Goal: Transaction & Acquisition: Purchase product/service

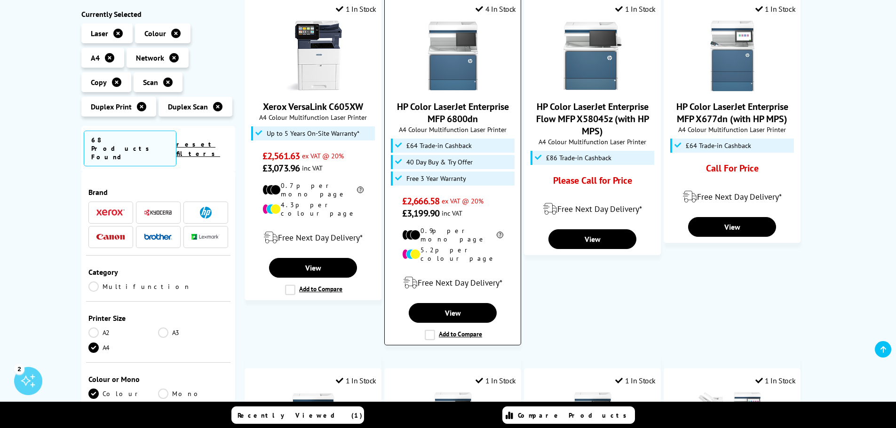
scroll to position [188, 0]
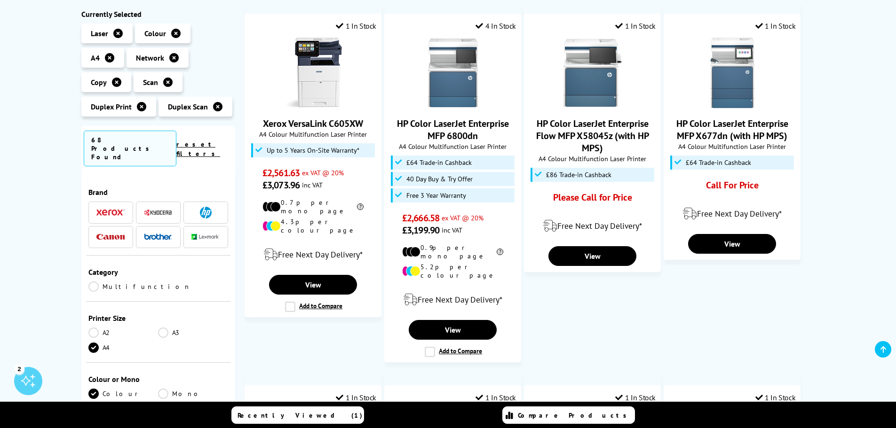
click at [165, 209] on img at bounding box center [158, 212] width 28 height 7
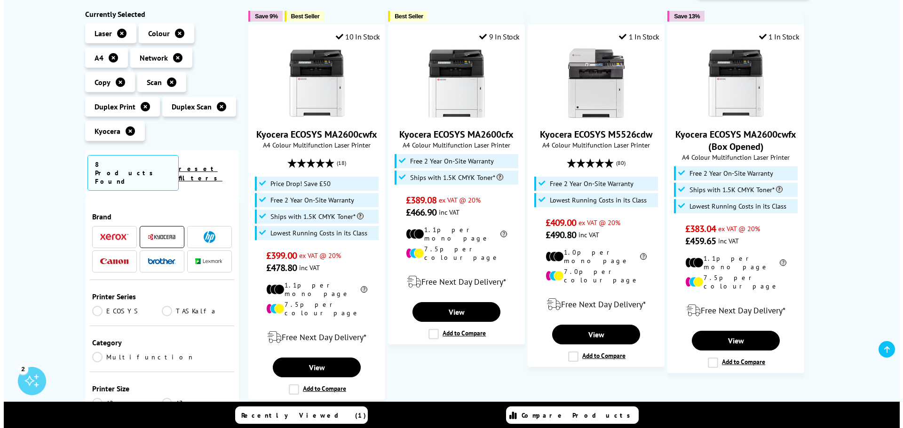
scroll to position [188, 0]
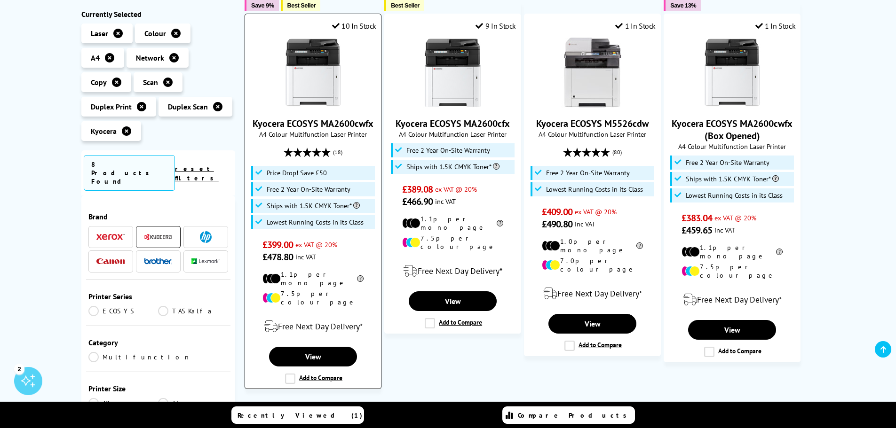
click at [289, 374] on label "Add to Compare" at bounding box center [313, 379] width 57 height 10
click at [0, 0] on input "Add to Compare" at bounding box center [0, 0] width 0 height 0
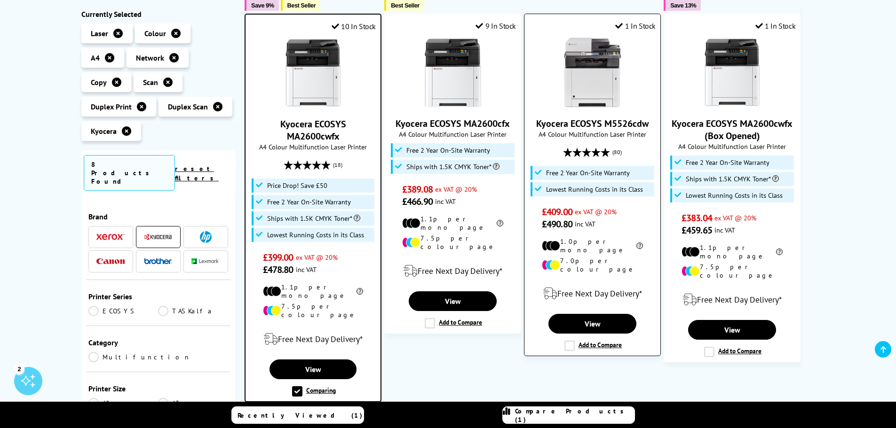
click at [570, 341] on label "Add to Compare" at bounding box center [592, 346] width 57 height 10
click at [0, 0] on input "Add to Compare" at bounding box center [0, 0] width 0 height 0
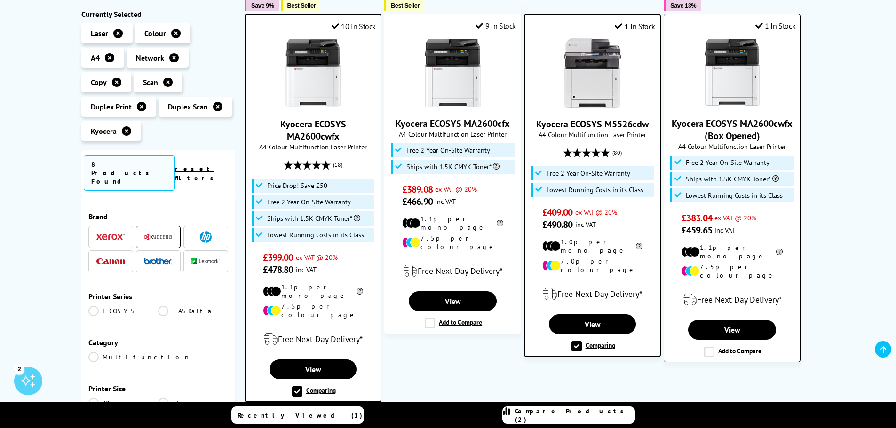
click at [711, 347] on label "Add to Compare" at bounding box center [732, 352] width 57 height 10
click at [0, 0] on input "Add to Compare" at bounding box center [0, 0] width 0 height 0
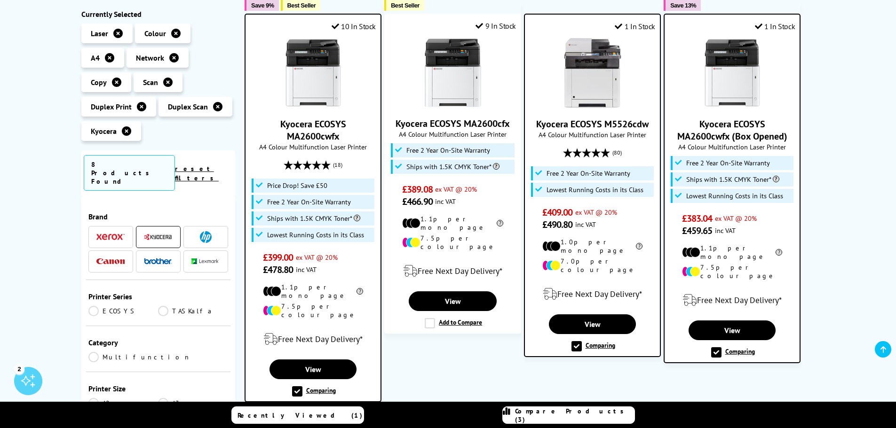
click at [558, 409] on link "Compare Products (3)" at bounding box center [568, 415] width 133 height 17
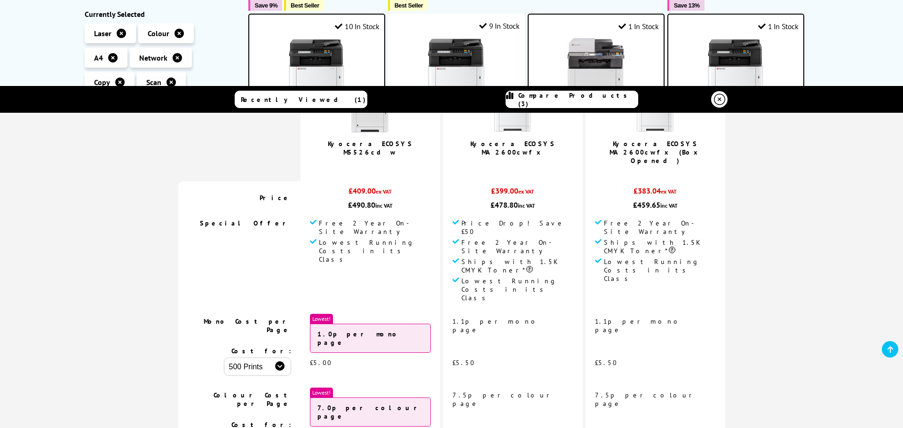
scroll to position [141, 0]
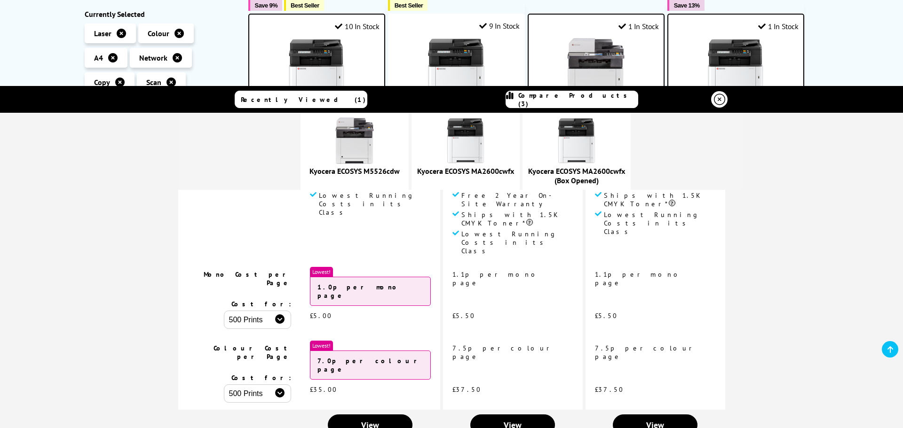
click at [291, 311] on select "500 Prints 1000 Prints 2000 Prints" at bounding box center [257, 320] width 67 height 18
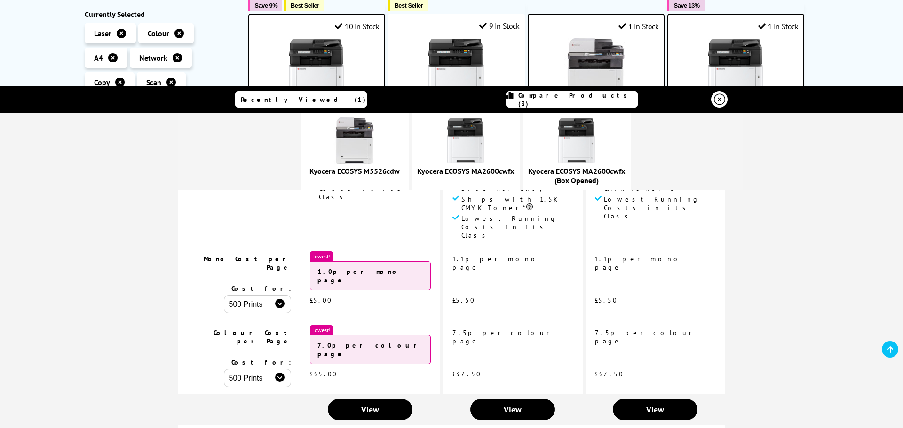
scroll to position [188, 0]
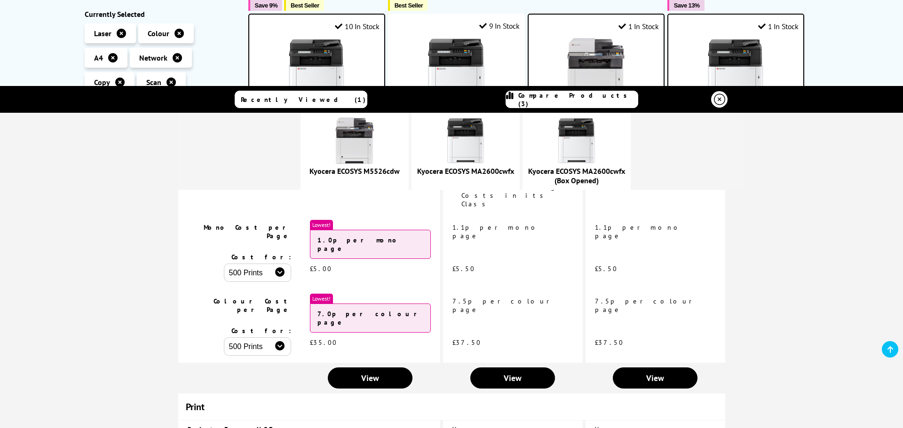
click at [291, 338] on select "500 Prints 1000 Prints 2000 Prints" at bounding box center [257, 347] width 67 height 18
click at [267, 338] on select "500 Prints 1000 Prints 2000 Prints" at bounding box center [257, 347] width 67 height 18
click at [291, 338] on select "500 Prints 1000 Prints 2000 Prints" at bounding box center [257, 347] width 67 height 18
select select "500"
click at [267, 338] on select "500 Prints 1000 Prints 2000 Prints" at bounding box center [257, 347] width 67 height 18
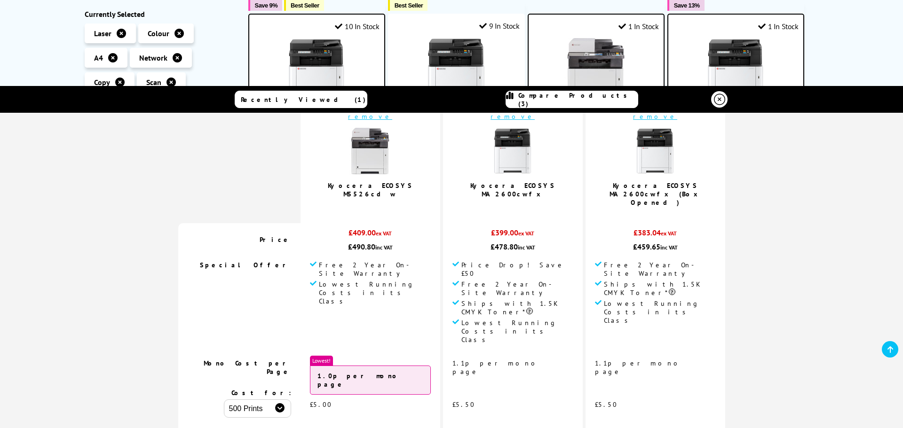
scroll to position [0, 0]
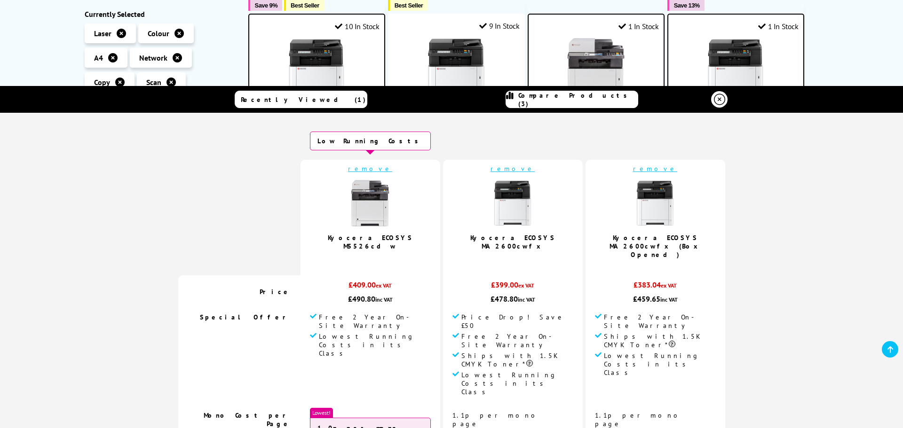
click at [392, 167] on link "remove" at bounding box center [370, 169] width 44 height 8
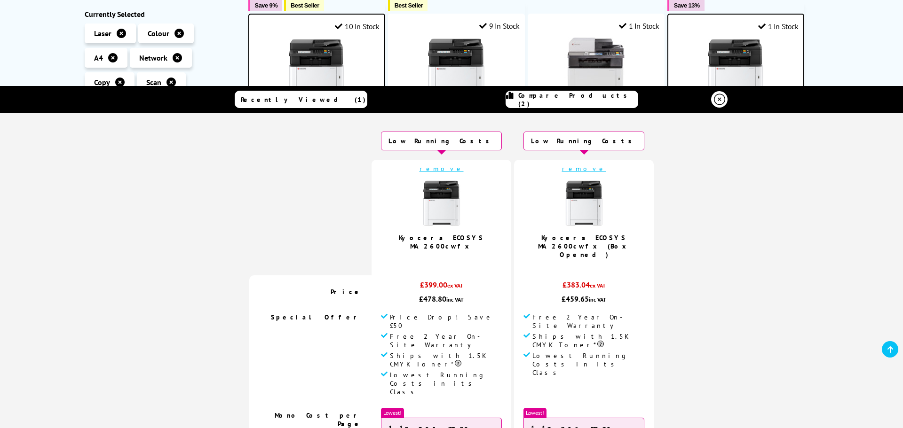
click at [715, 99] on icon at bounding box center [719, 99] width 11 height 11
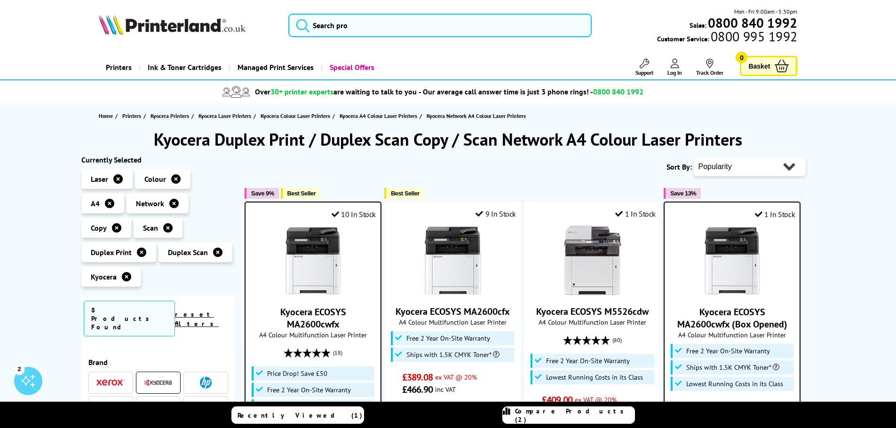
click at [784, 22] on b "0800 840 1992" at bounding box center [752, 22] width 89 height 17
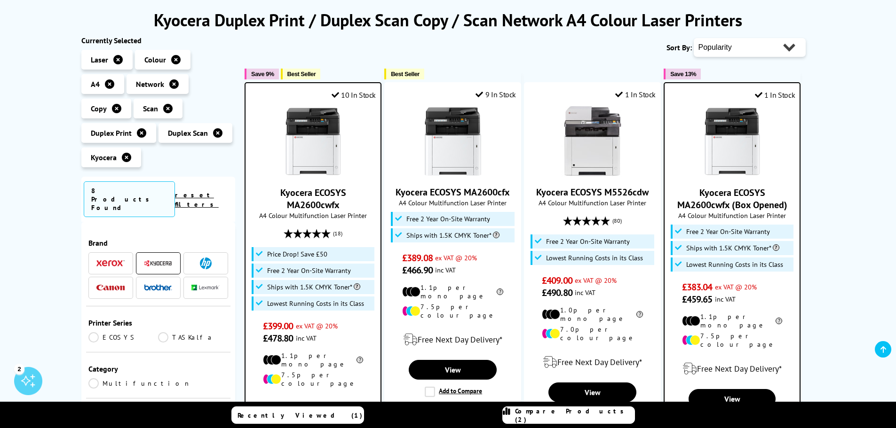
scroll to position [141, 0]
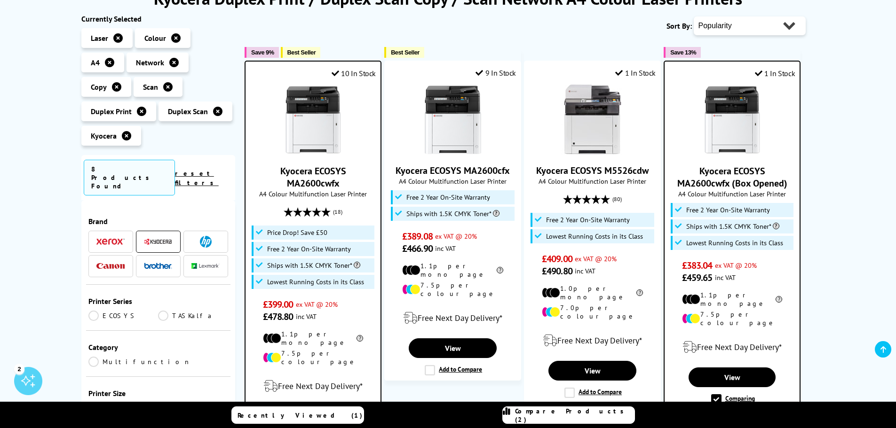
drag, startPoint x: 787, startPoint y: 183, endPoint x: 698, endPoint y: 172, distance: 89.6
click at [698, 172] on span "Kyocera ECOSYS MA2600cwfx (Box Opened)" at bounding box center [731, 177] width 121 height 24
copy link "Kyocera ECOSYS MA2600cwfx (Box Opened)"
click at [826, 165] on div "Kyocera Duplex Print / Duplex Scan Copy / Scan Network A4 Colour Laser Printers…" at bounding box center [448, 377] width 896 height 780
click at [0, 0] on img at bounding box center [0, 0] width 0 height 0
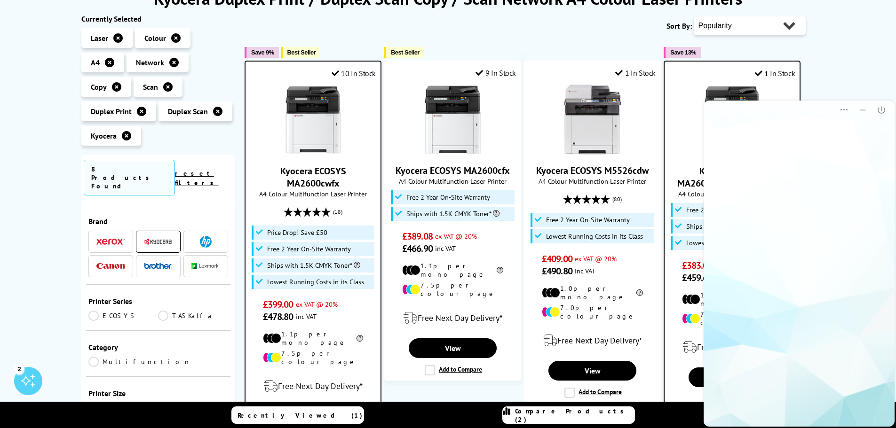
scroll to position [0, 0]
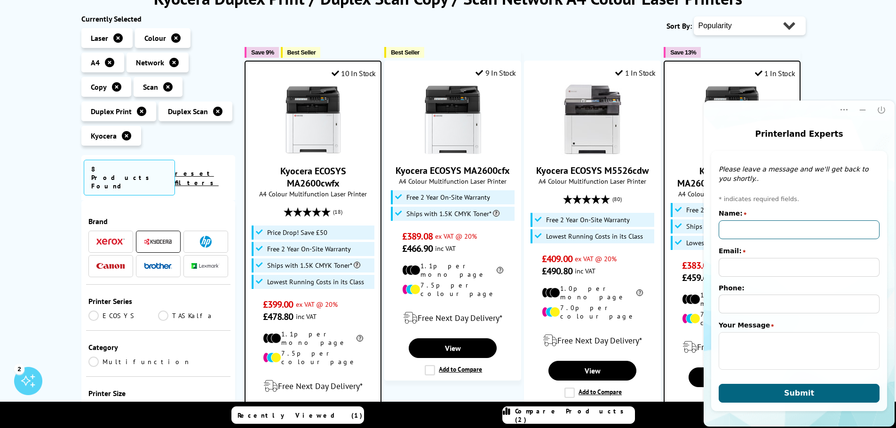
click at [758, 225] on input "Name:" at bounding box center [798, 230] width 161 height 19
type input "Ray Newton"
type input "ray@velden.co.uk"
type input "01204520620"
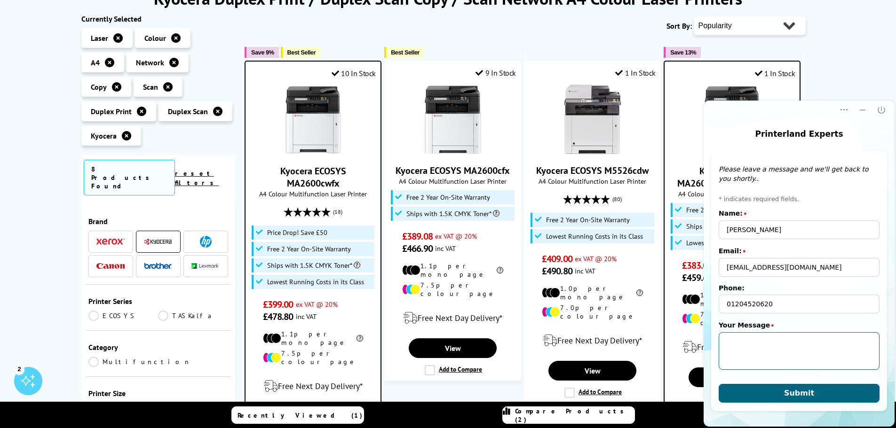
click at [766, 345] on textarea "Your Message" at bounding box center [798, 351] width 161 height 38
paste textarea "Kyocera ECOSYS MA2600cwfx (Box Opened)"
type textarea "Hi I'm looking at buying a Kyocera ECOSYS MA2600cwfx (Box Opened) I wanted to s…"
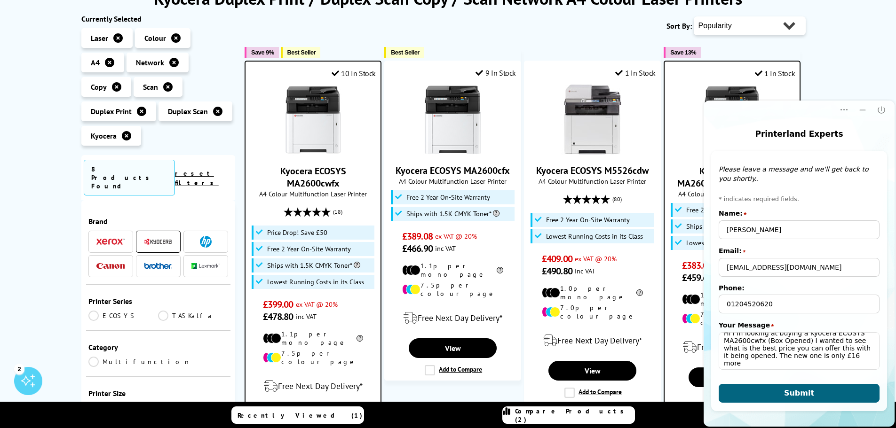
click at [782, 403] on div "Offline message window Please leave a message and we'll get back to you shortly…" at bounding box center [799, 281] width 176 height 261
click at [781, 395] on button "Submit" at bounding box center [798, 393] width 161 height 19
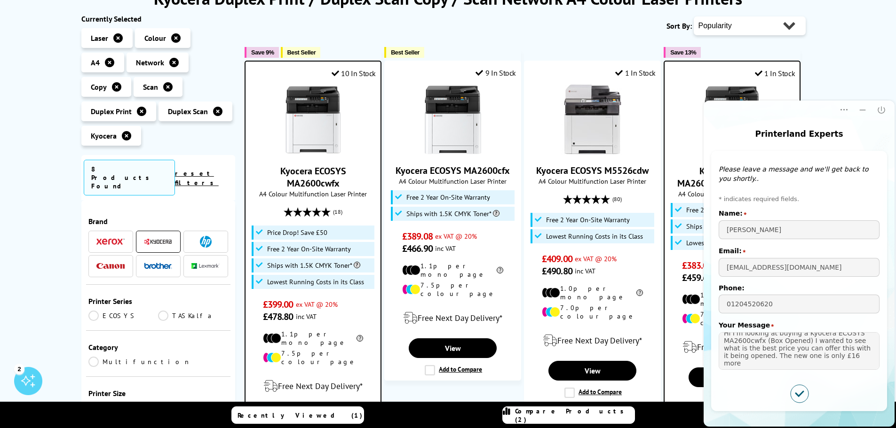
click at [856, 73] on div "Kyocera Duplex Print / Duplex Scan Copy / Scan Network A4 Colour Laser Printers…" at bounding box center [448, 377] width 896 height 780
click at [860, 107] on icon "Minimize" at bounding box center [862, 109] width 9 height 9
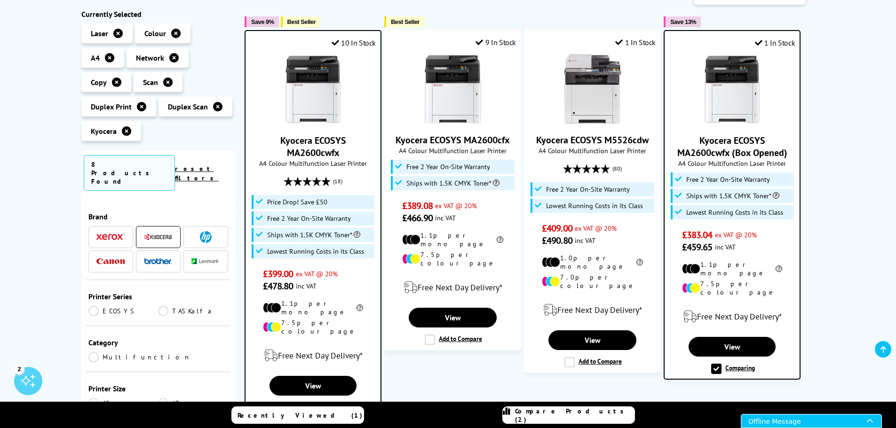
scroll to position [188, 0]
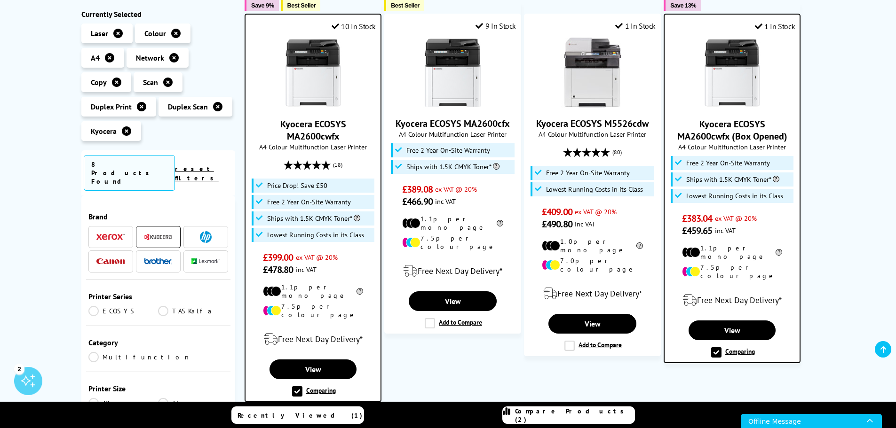
drag, startPoint x: 331, startPoint y: 186, endPoint x: 265, endPoint y: 188, distance: 65.9
click at [265, 188] on li "Price Drop! Save £50" at bounding box center [313, 186] width 123 height 14
click at [323, 190] on li "Price Drop! Save £50" at bounding box center [313, 186] width 123 height 14
click at [333, 387] on label "Comparing" at bounding box center [314, 392] width 44 height 10
click at [0, 0] on input "Comparing" at bounding box center [0, 0] width 0 height 0
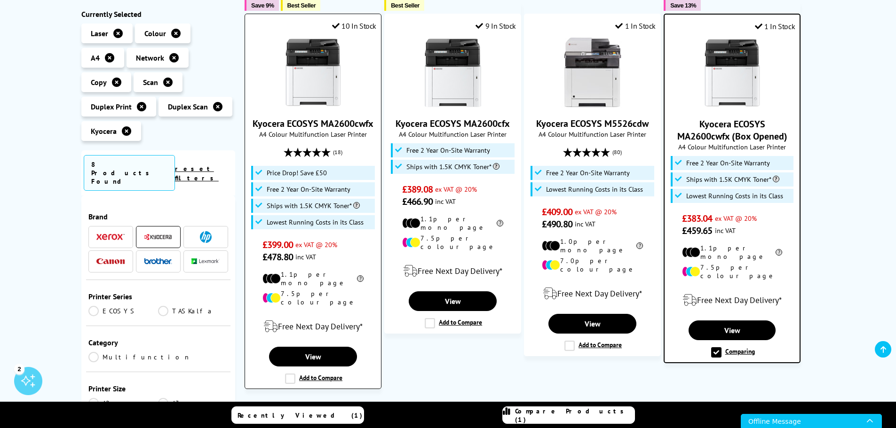
click at [293, 374] on label "Add to Compare" at bounding box center [313, 379] width 57 height 10
click at [0, 0] on input "Add to Compare" at bounding box center [0, 0] width 0 height 0
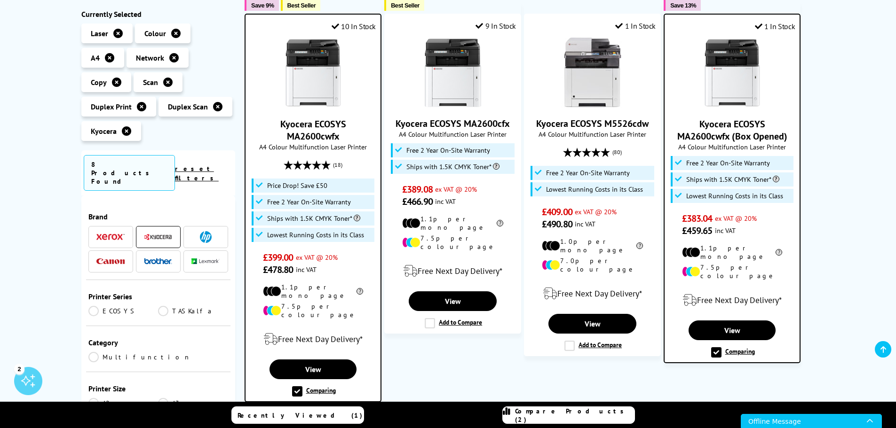
click at [153, 306] on link "ECOSYS" at bounding box center [123, 311] width 70 height 10
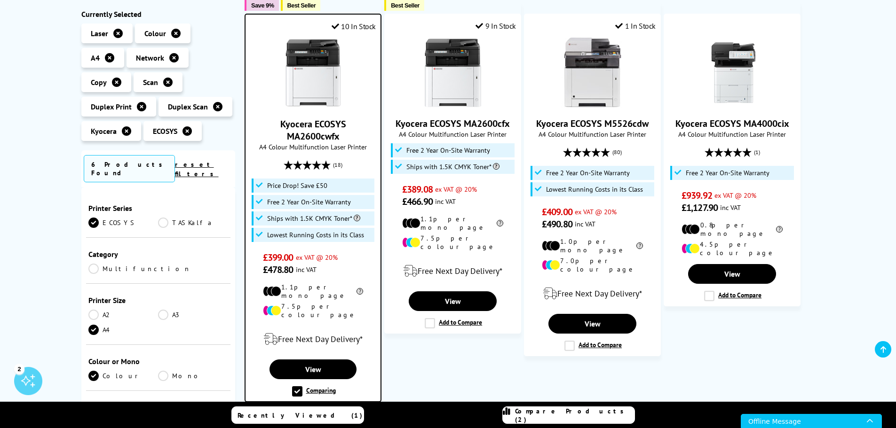
click at [163, 218] on link "TASKalfa" at bounding box center [193, 223] width 70 height 10
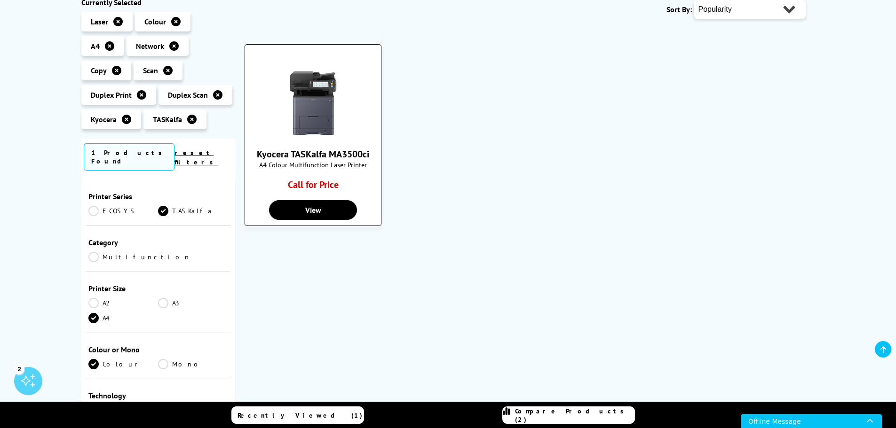
scroll to position [141, 0]
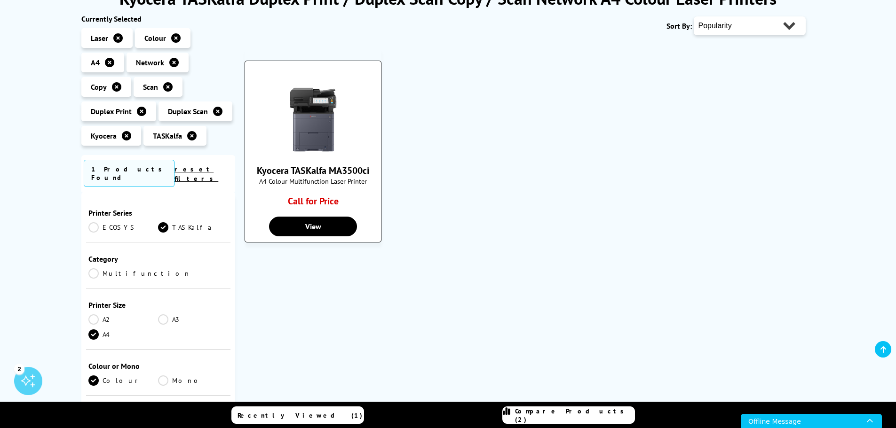
drag, startPoint x: 371, startPoint y: 171, endPoint x: 256, endPoint y: 171, distance: 114.3
click at [256, 171] on span "Kyocera TASKalfa MA3500ci" at bounding box center [313, 171] width 122 height 12
copy link "Kyocera TASKalfa MA3500ci"
click at [110, 222] on link "ECOSYS" at bounding box center [123, 227] width 70 height 10
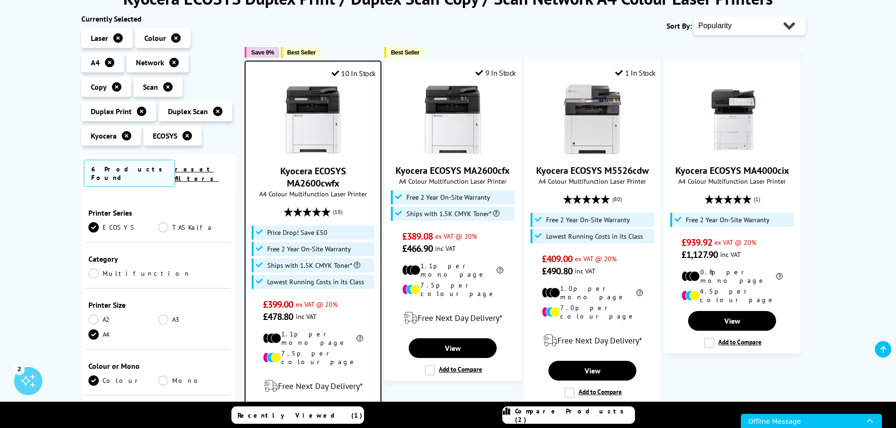
click at [132, 268] on link "Multifunction" at bounding box center [139, 273] width 103 height 10
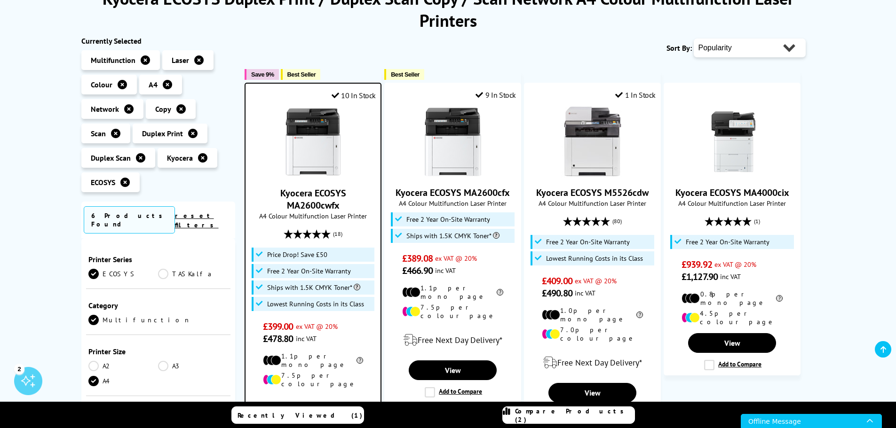
click at [123, 315] on link "Multifunction" at bounding box center [139, 320] width 103 height 10
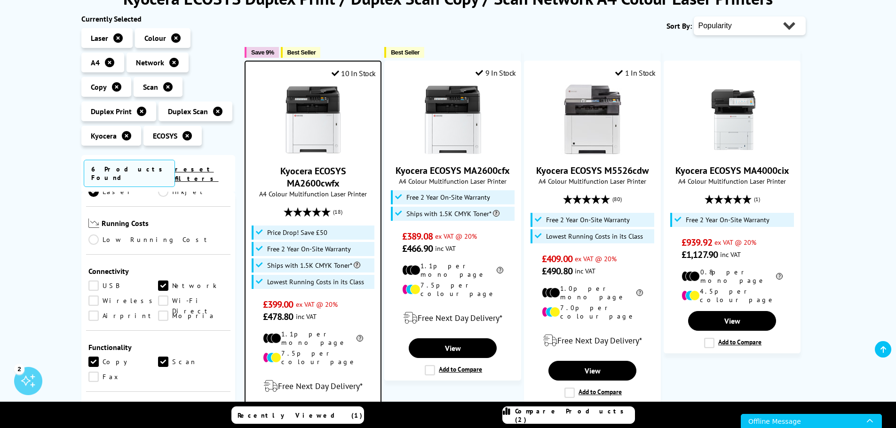
scroll to position [282, 0]
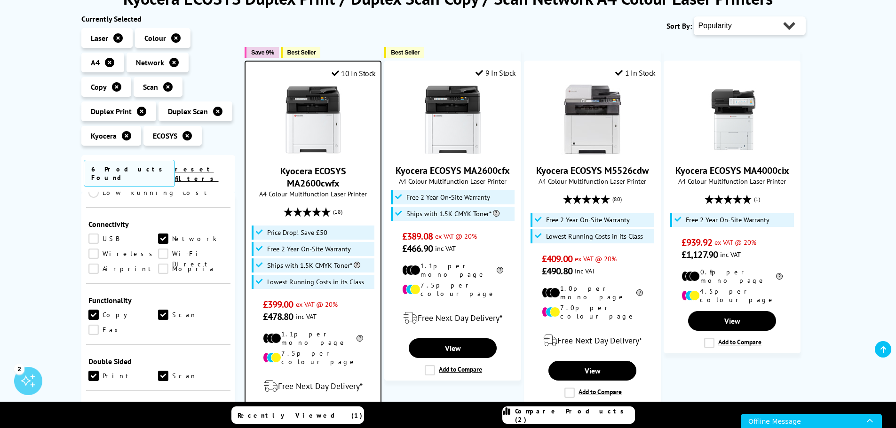
click at [91, 269] on link "Airprint" at bounding box center [123, 269] width 70 height 10
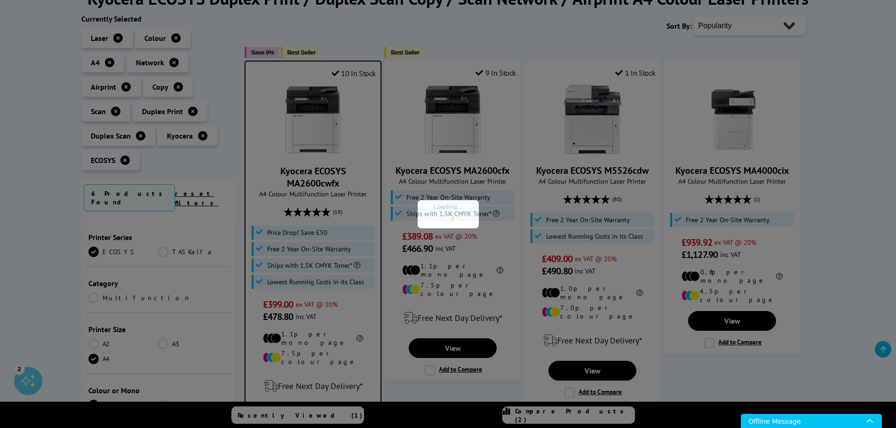
scroll to position [282, 0]
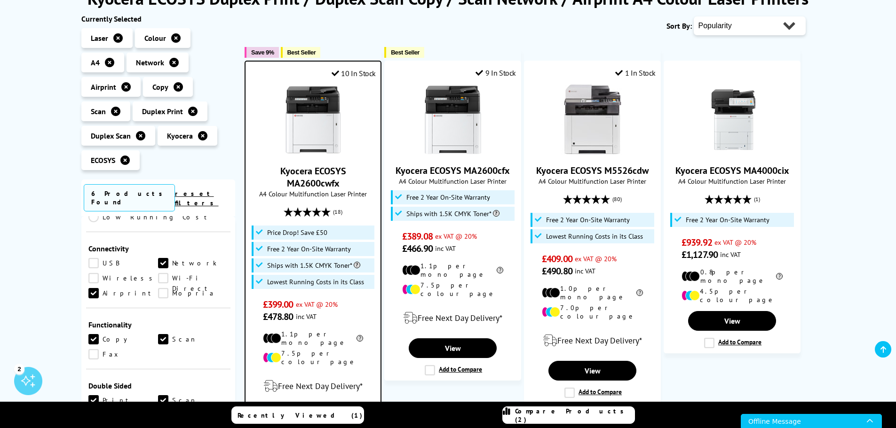
click at [91, 279] on link "Wireless" at bounding box center [123, 278] width 70 height 10
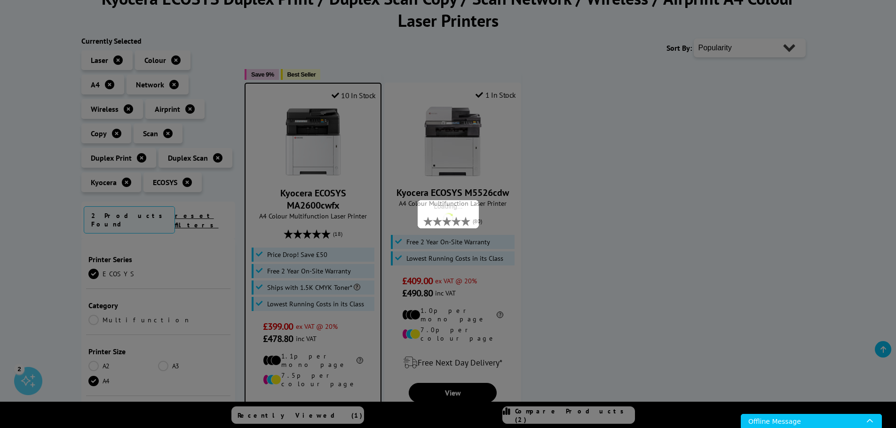
scroll to position [282, 0]
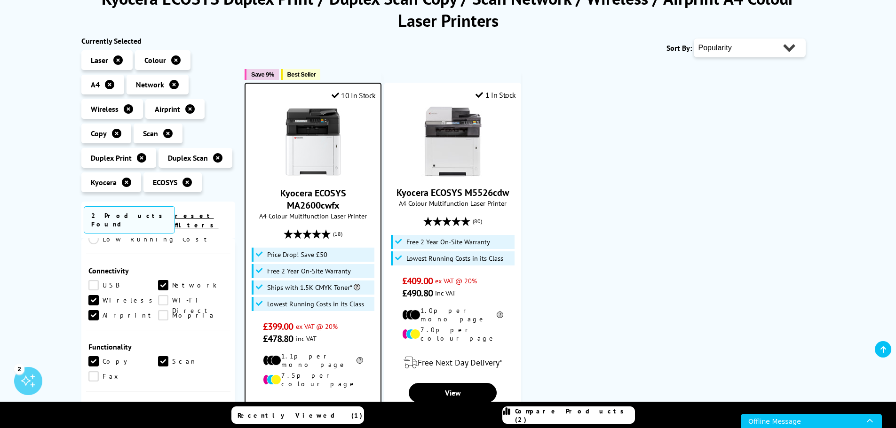
click at [92, 301] on link "Wireless" at bounding box center [123, 300] width 70 height 10
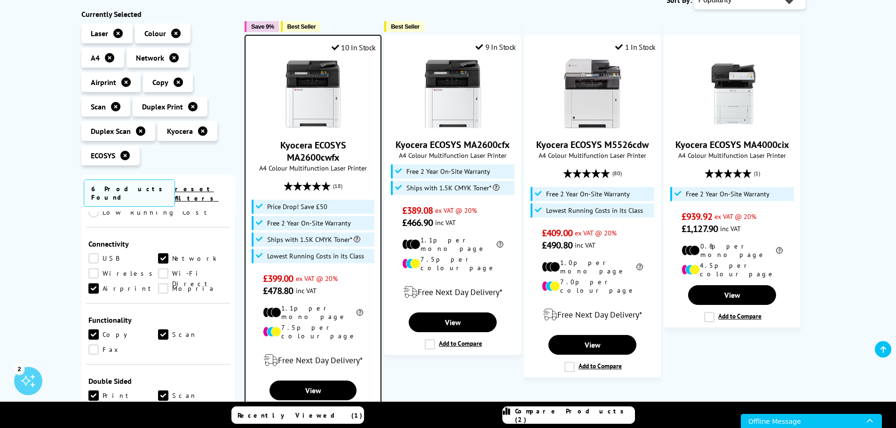
scroll to position [188, 0]
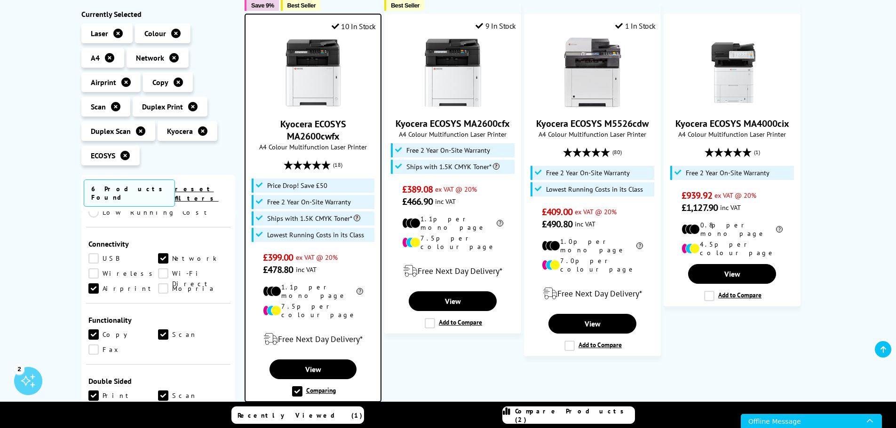
click at [886, 349] on link at bounding box center [883, 349] width 16 height 16
click at [306, 125] on link "Kyocera ECOSYS MA2600cwfx" at bounding box center [313, 130] width 66 height 24
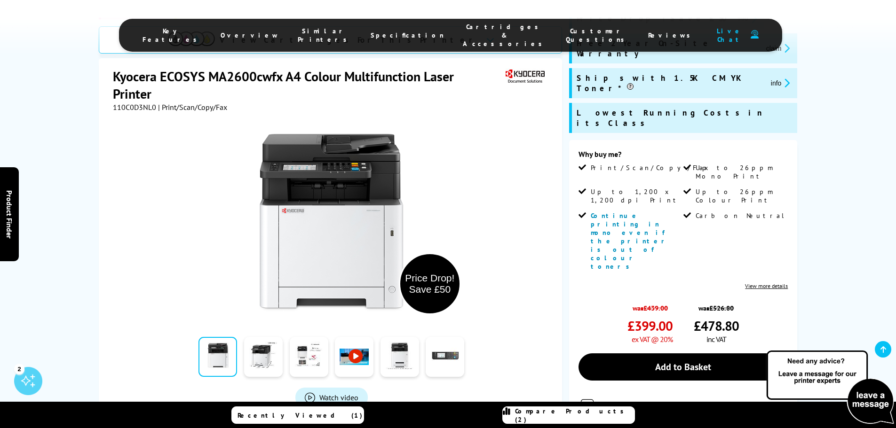
scroll to position [188, 0]
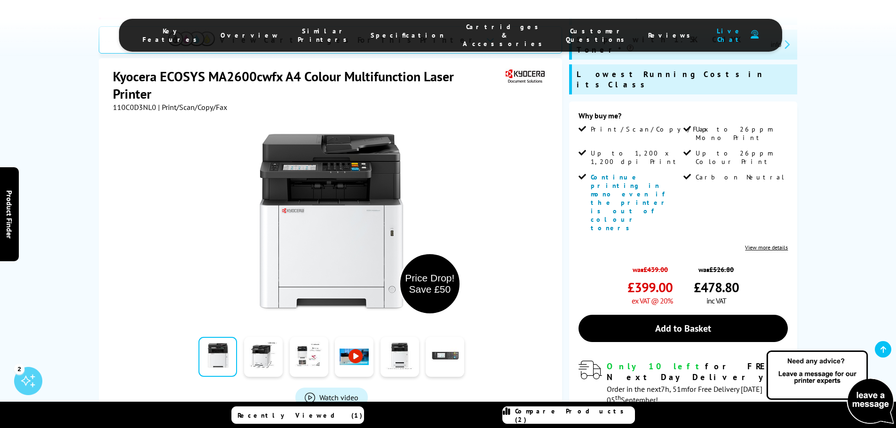
click at [295, 170] on img at bounding box center [331, 223] width 184 height 184
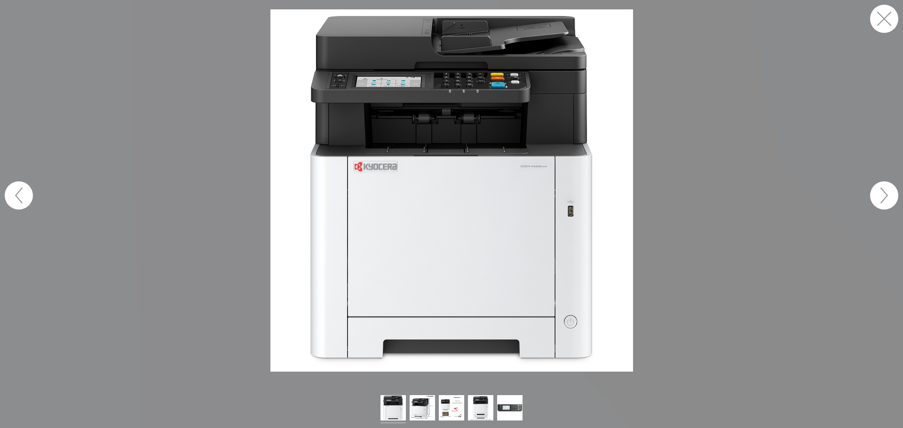
click at [876, 196] on button "button" at bounding box center [884, 196] width 28 height 28
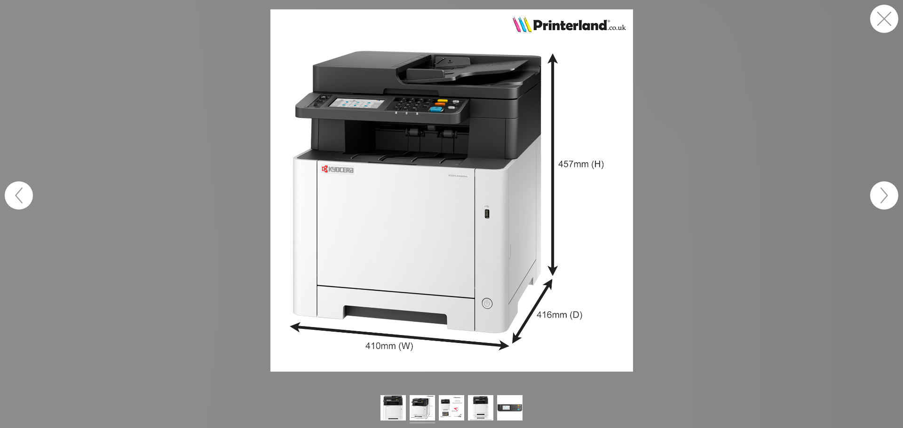
click at [876, 196] on button "button" at bounding box center [884, 196] width 28 height 28
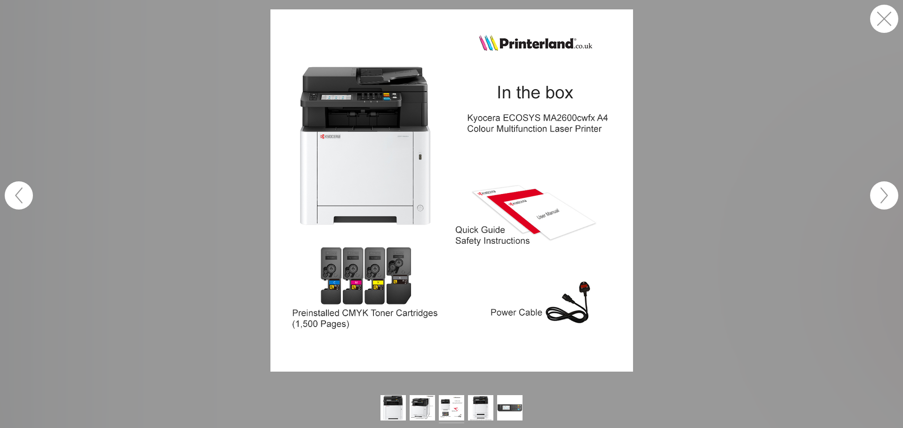
click at [876, 196] on button "button" at bounding box center [884, 196] width 28 height 28
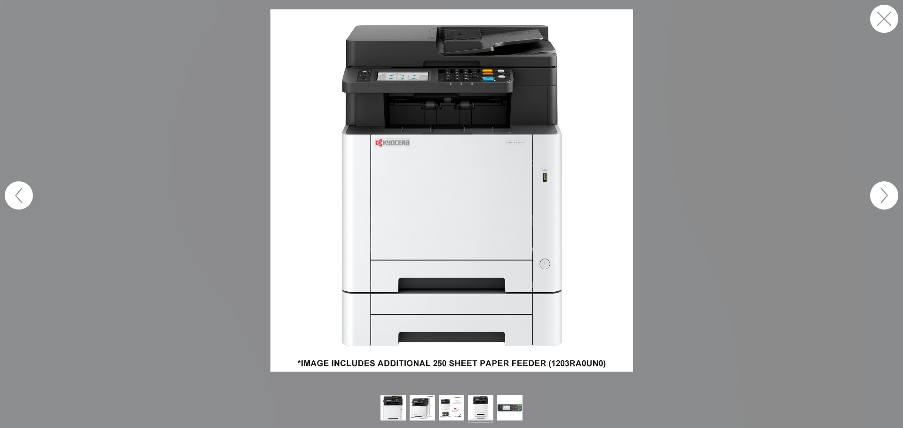
click at [876, 196] on button "button" at bounding box center [884, 196] width 28 height 28
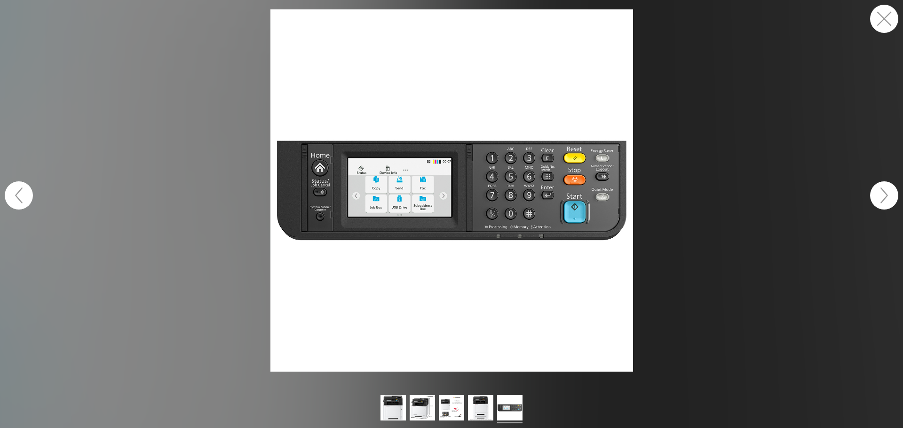
drag, startPoint x: 880, startPoint y: 24, endPoint x: 879, endPoint y: 30, distance: 6.3
click at [880, 26] on button "button" at bounding box center [884, 19] width 28 height 28
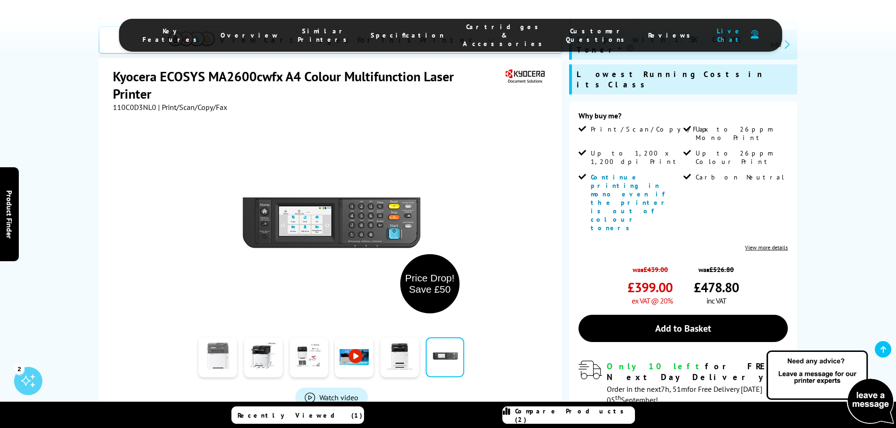
click at [210, 338] on link at bounding box center [217, 358] width 39 height 40
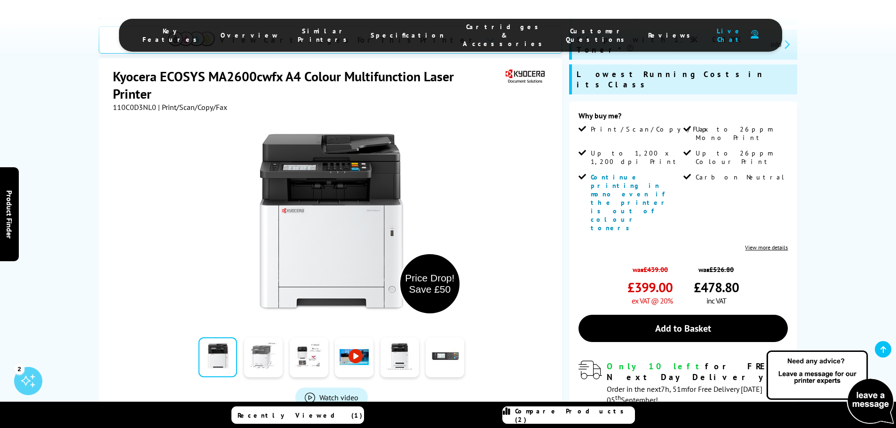
drag, startPoint x: 257, startPoint y: 298, endPoint x: 269, endPoint y: 299, distance: 12.3
click at [257, 338] on link at bounding box center [263, 358] width 39 height 40
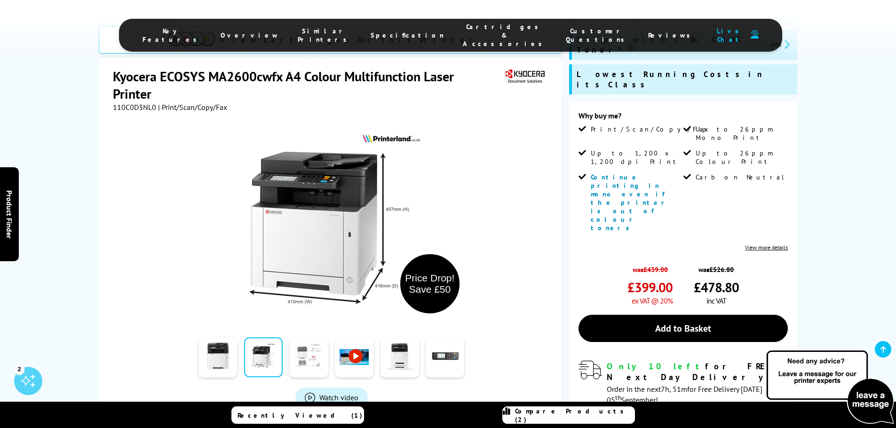
click at [303, 338] on link at bounding box center [309, 358] width 39 height 40
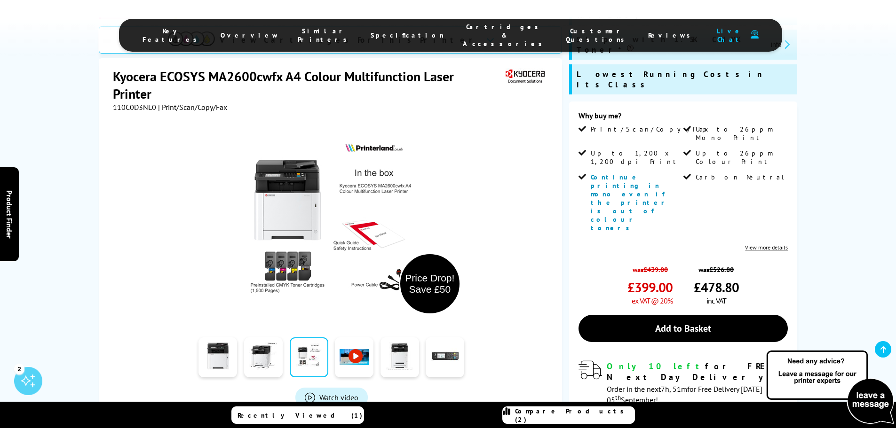
click at [367, 338] on link at bounding box center [354, 358] width 39 height 40
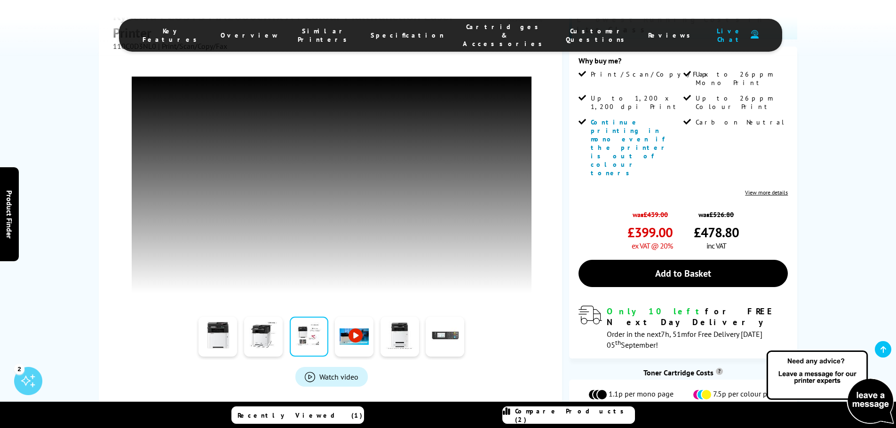
scroll to position [329, 0]
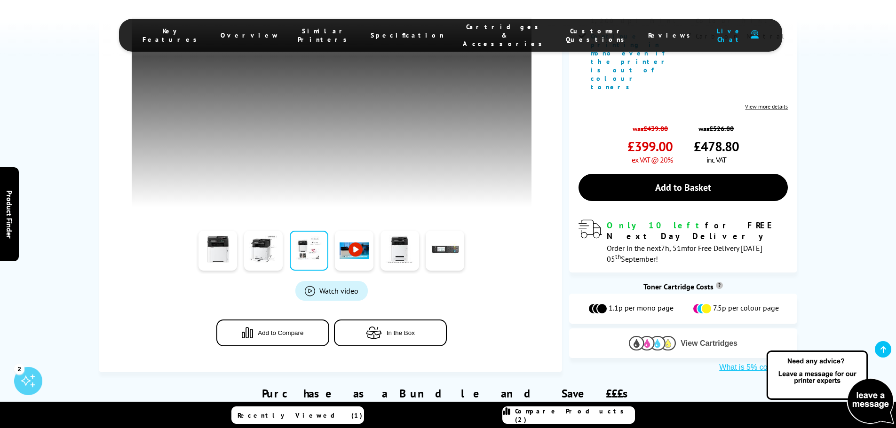
click at [668, 336] on img at bounding box center [652, 343] width 47 height 15
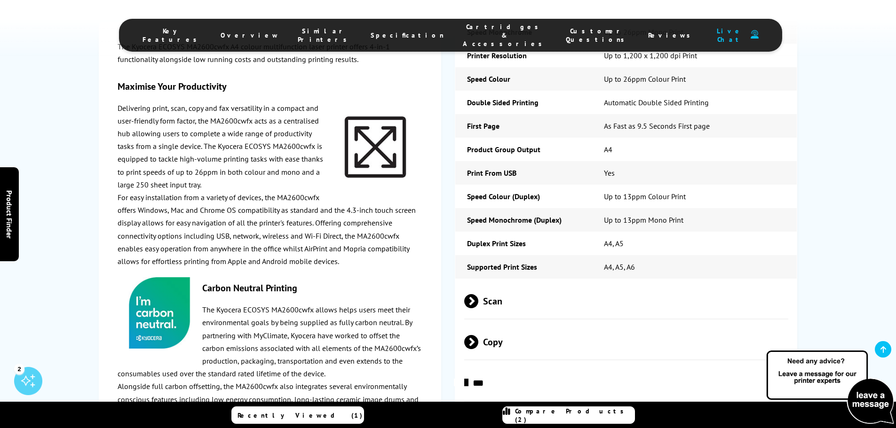
scroll to position [1573, 0]
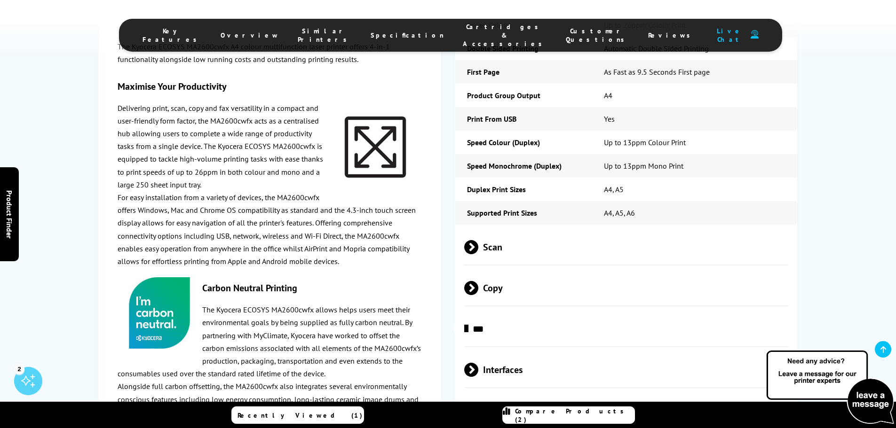
click at [493, 229] on span "Scan" at bounding box center [626, 246] width 324 height 35
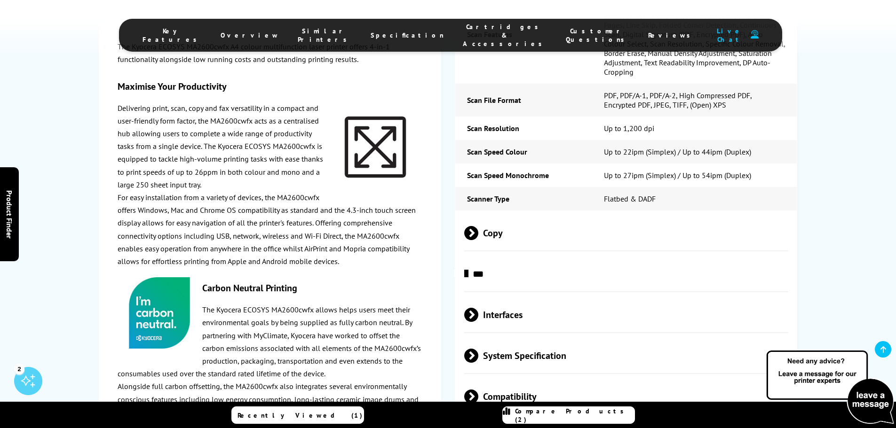
scroll to position [1996, 0]
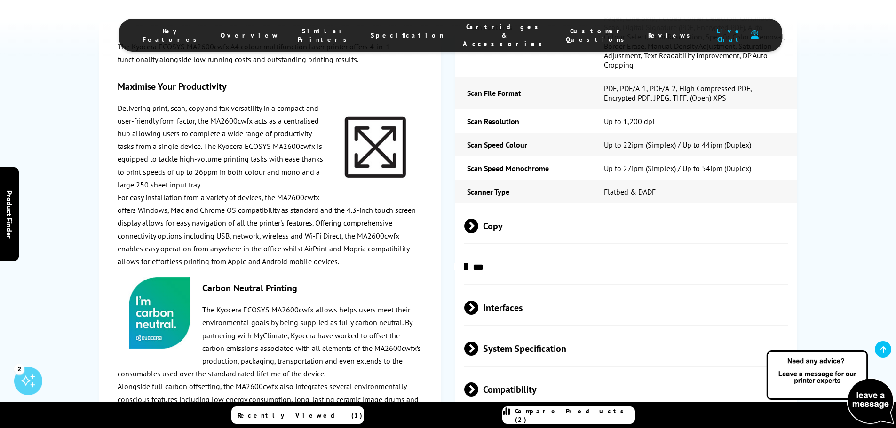
click at [494, 208] on span "Copy" at bounding box center [626, 225] width 324 height 35
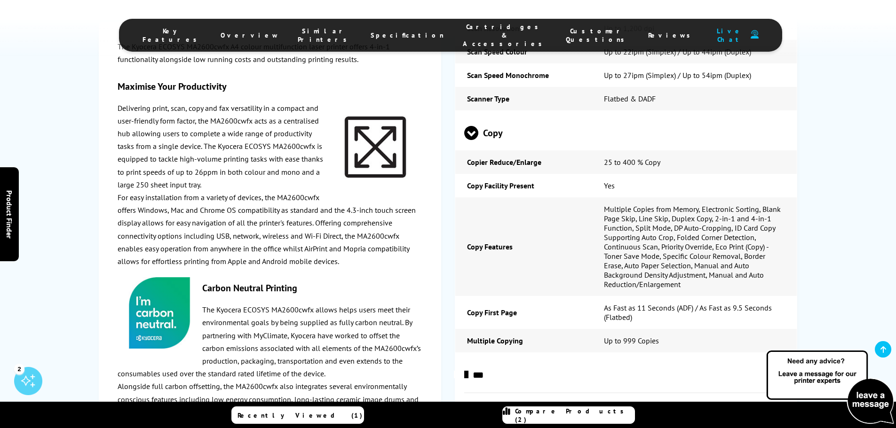
scroll to position [2090, 0]
click at [494, 114] on span "Copy" at bounding box center [626, 131] width 324 height 35
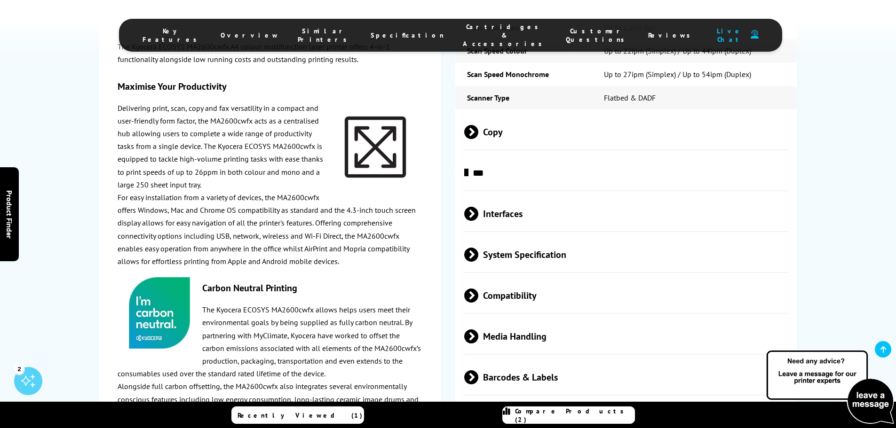
click at [490, 155] on span "***" at bounding box center [626, 172] width 324 height 35
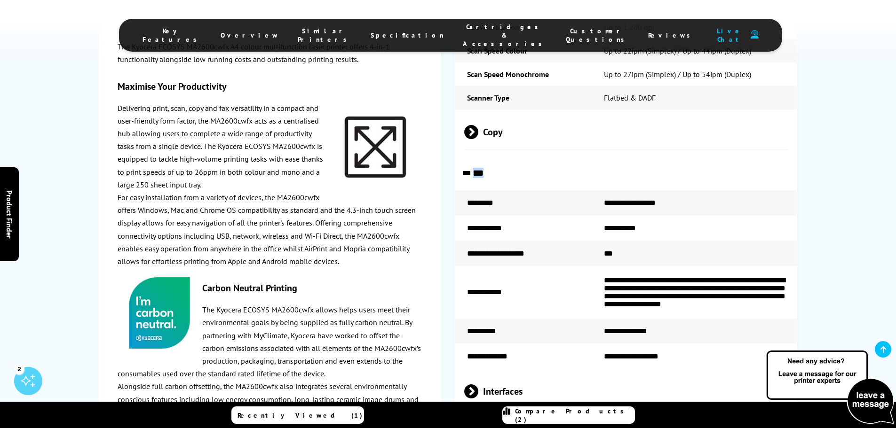
click at [490, 155] on span "***" at bounding box center [626, 172] width 324 height 35
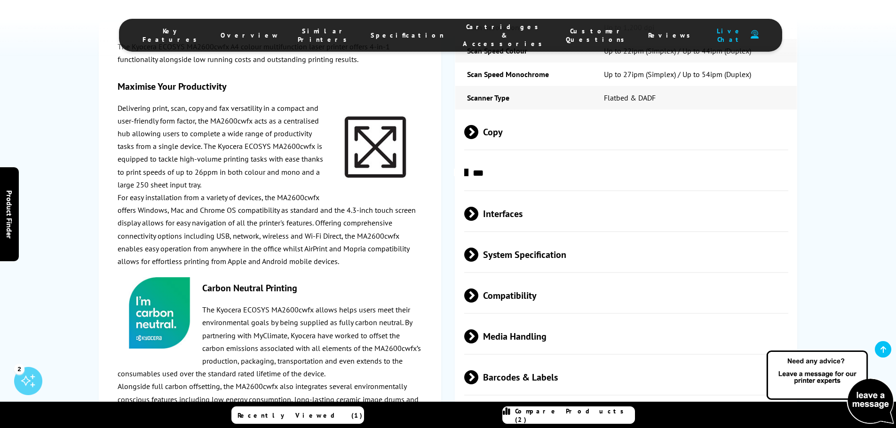
click at [498, 196] on span "Interfaces" at bounding box center [626, 213] width 324 height 35
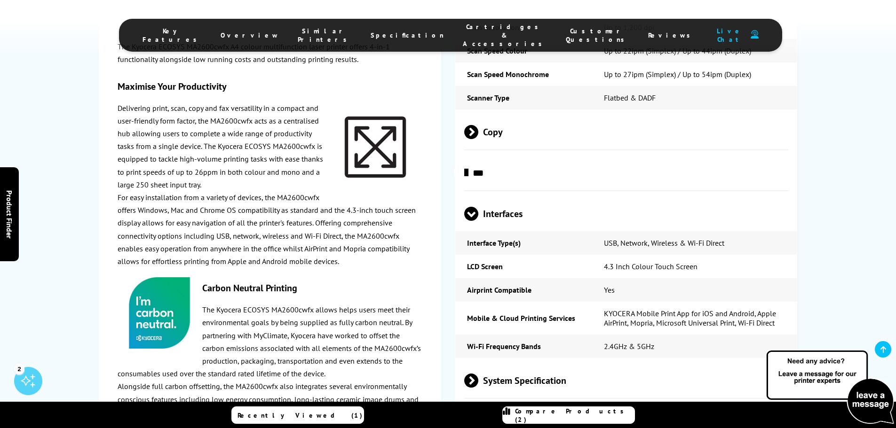
click at [498, 196] on span "Interfaces" at bounding box center [626, 213] width 324 height 35
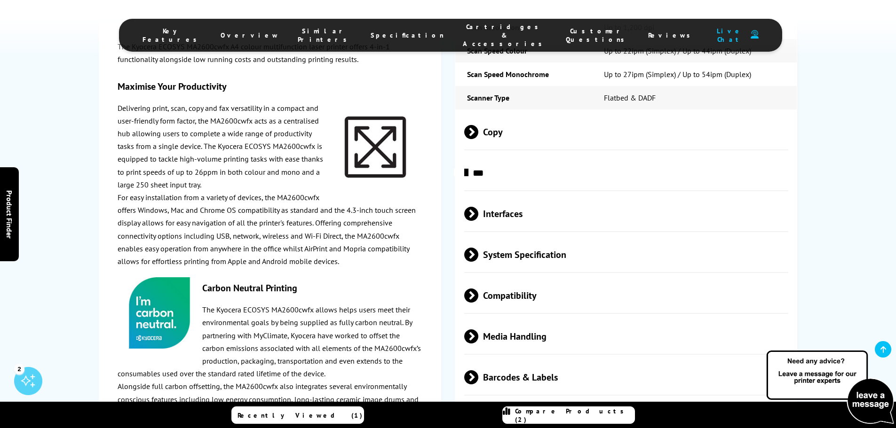
click at [503, 237] on span "System Specification" at bounding box center [626, 254] width 324 height 35
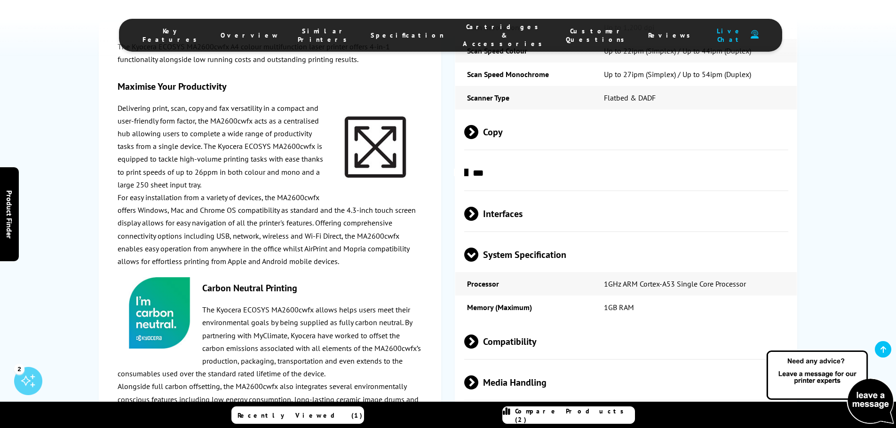
click at [505, 237] on span "System Specification" at bounding box center [626, 254] width 324 height 35
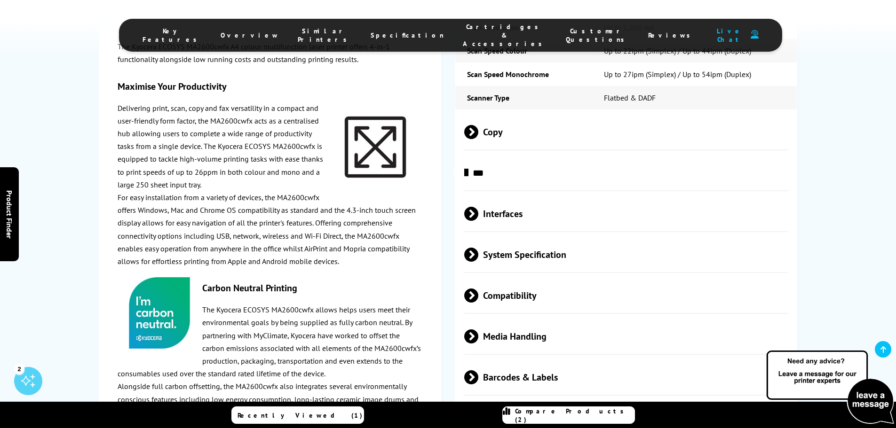
click at [507, 278] on span "Compatibility" at bounding box center [626, 295] width 324 height 35
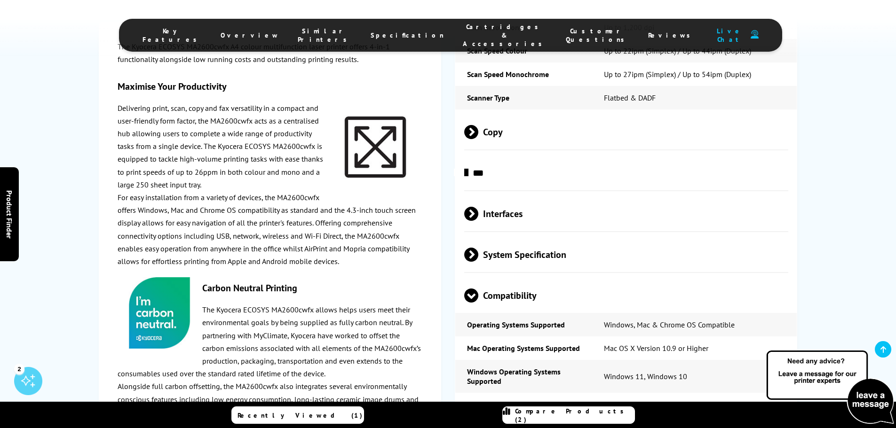
click at [508, 278] on span "Compatibility" at bounding box center [626, 295] width 324 height 35
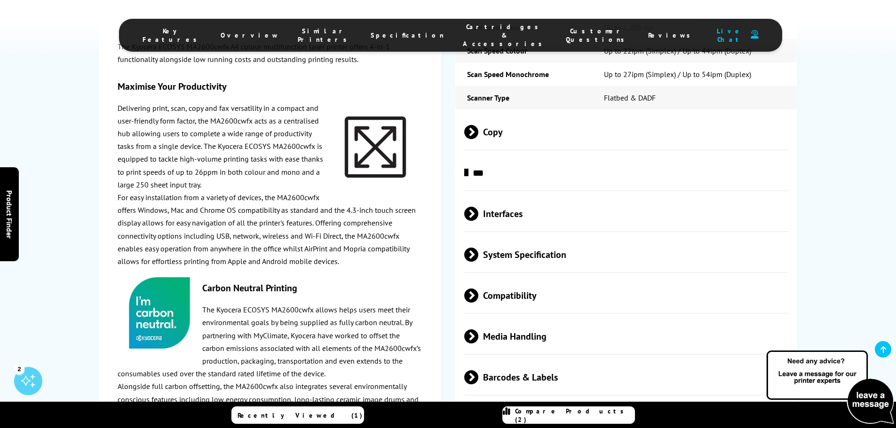
click at [512, 319] on span "Media Handling" at bounding box center [626, 336] width 324 height 35
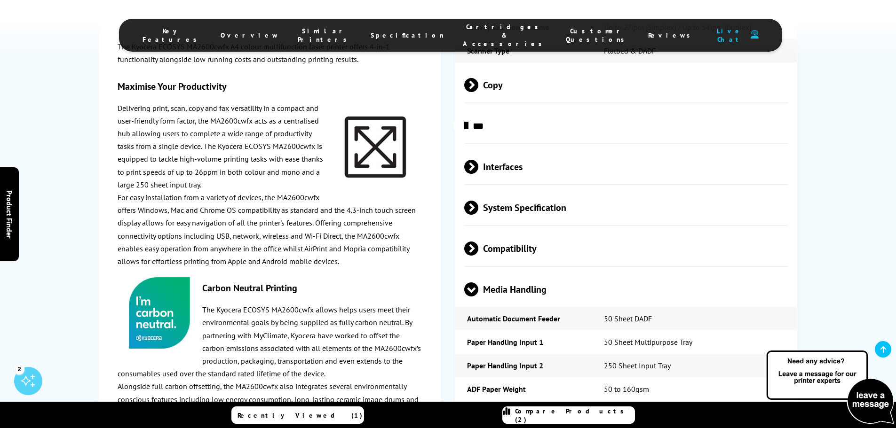
click at [507, 272] on span "Media Handling" at bounding box center [626, 289] width 324 height 35
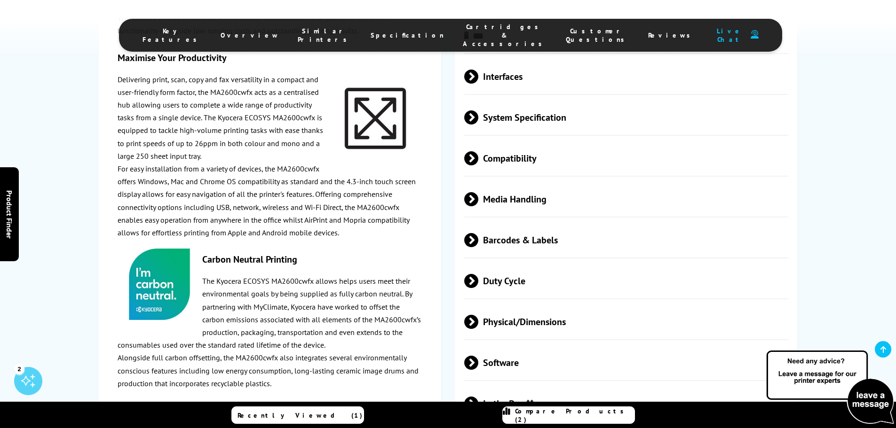
scroll to position [2231, 0]
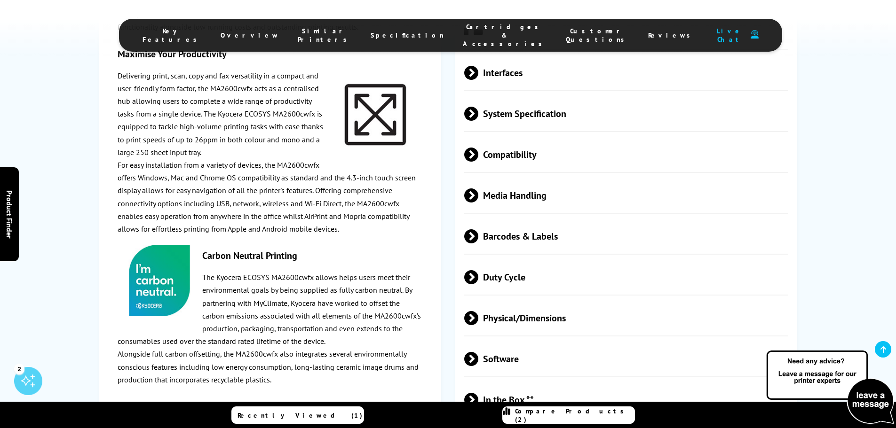
click at [513, 219] on span "Barcodes & Labels" at bounding box center [626, 236] width 324 height 35
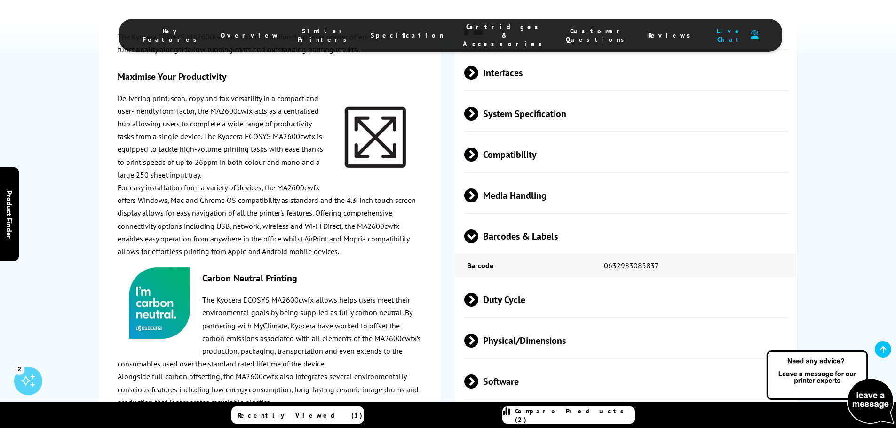
click at [516, 219] on span "Barcodes & Labels" at bounding box center [626, 236] width 324 height 35
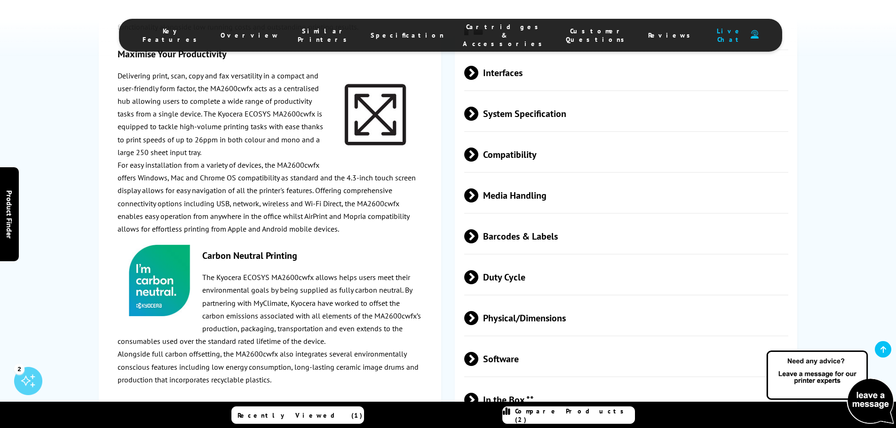
click at [512, 260] on span "Duty Cycle" at bounding box center [626, 277] width 324 height 35
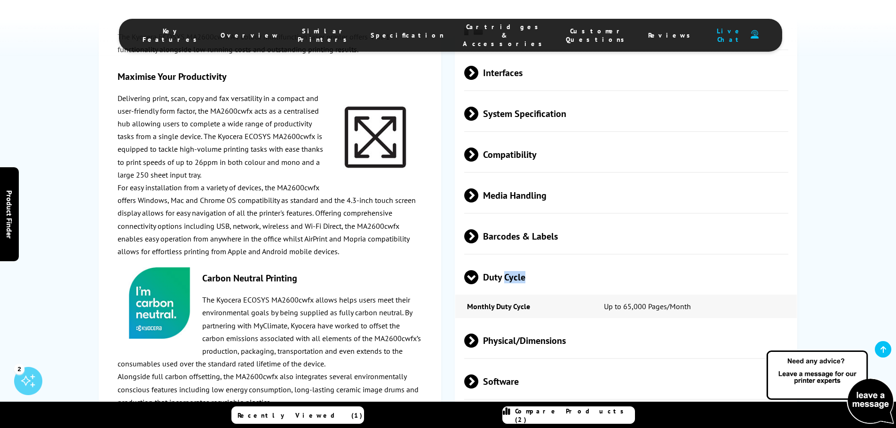
click at [512, 260] on span "Duty Cycle" at bounding box center [626, 277] width 324 height 35
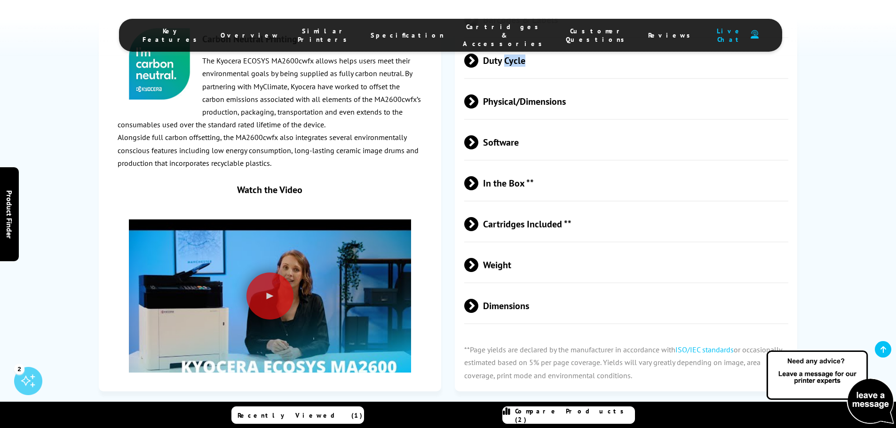
scroll to position [2419, 0]
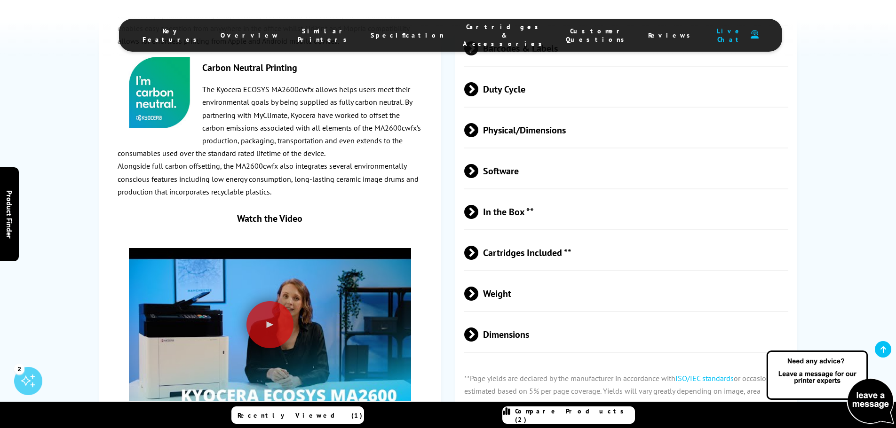
click at [499, 276] on span "Weight" at bounding box center [626, 293] width 324 height 35
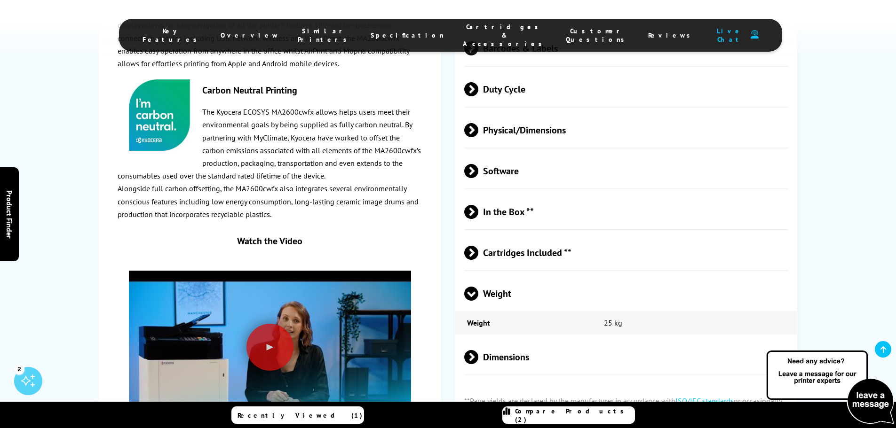
click at [502, 276] on span "Weight" at bounding box center [626, 293] width 324 height 35
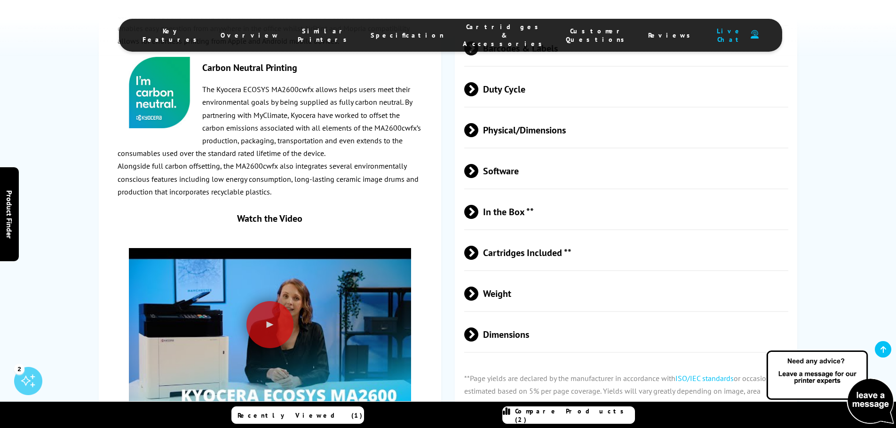
click at [504, 235] on span "Cartridges Included **" at bounding box center [626, 252] width 324 height 35
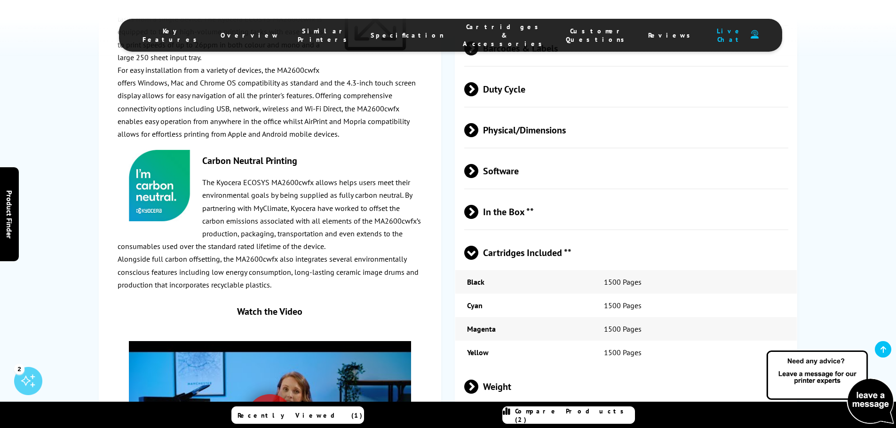
click at [505, 235] on span "Cartridges Included **" at bounding box center [626, 252] width 324 height 35
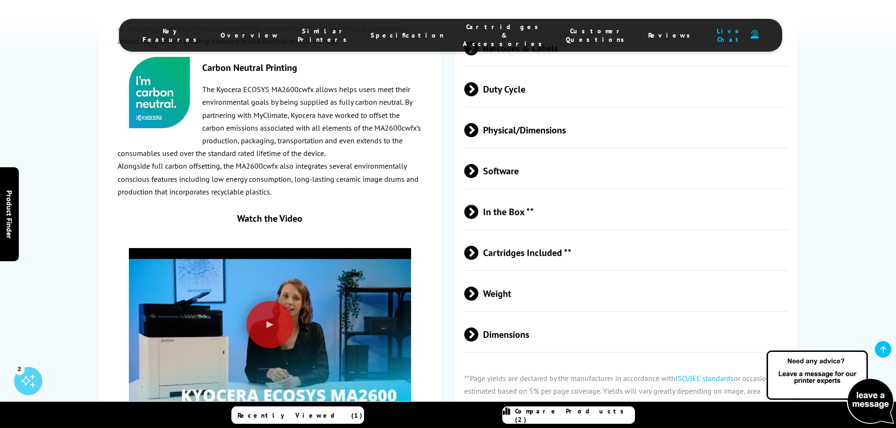
click at [504, 235] on span "Cartridges Included **" at bounding box center [626, 252] width 324 height 35
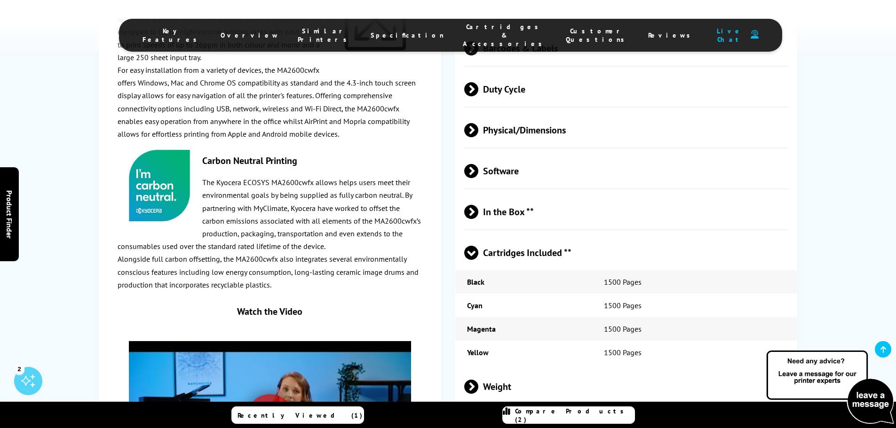
click at [504, 235] on span "Cartridges Included **" at bounding box center [626, 252] width 324 height 35
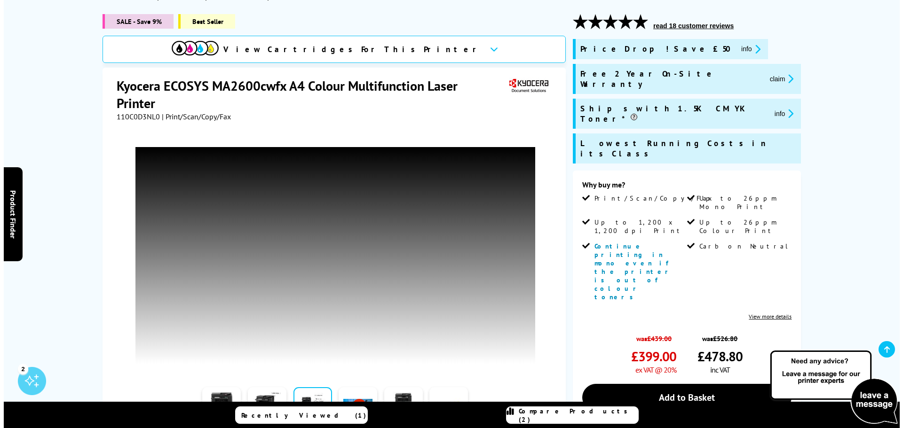
scroll to position [115, 0]
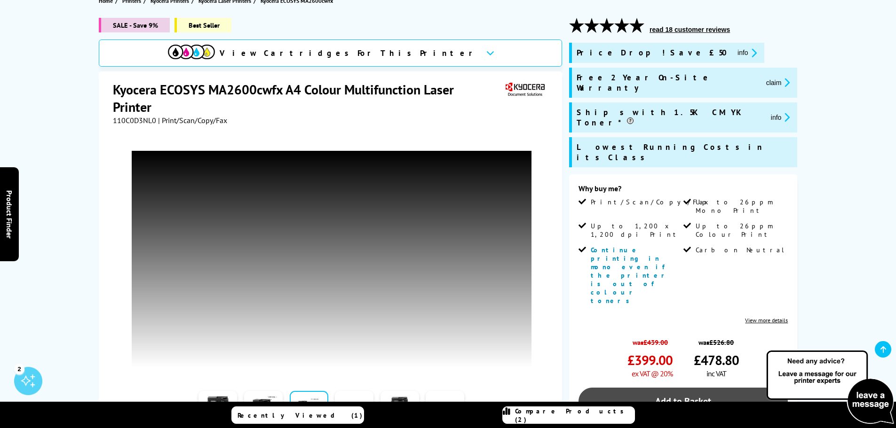
click at [669, 388] on link "Add to Basket" at bounding box center [682, 401] width 209 height 27
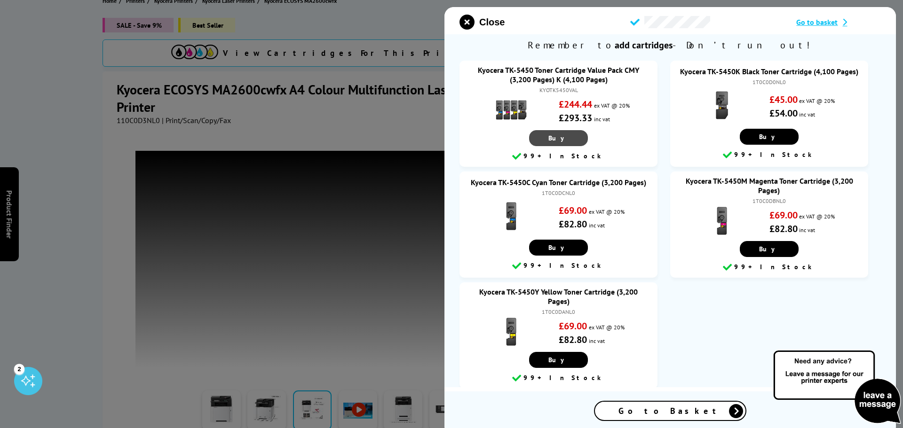
click at [565, 136] on link "Buy" at bounding box center [558, 138] width 59 height 16
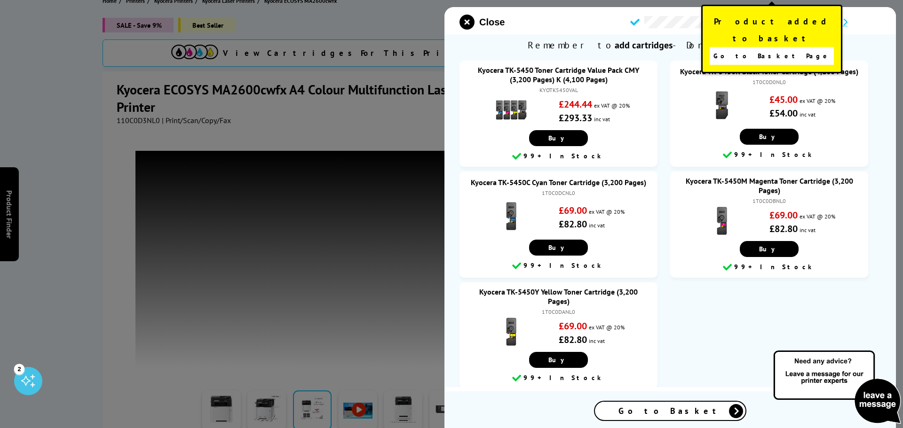
click at [743, 47] on link "Go to Basket Page" at bounding box center [772, 56] width 124 height 18
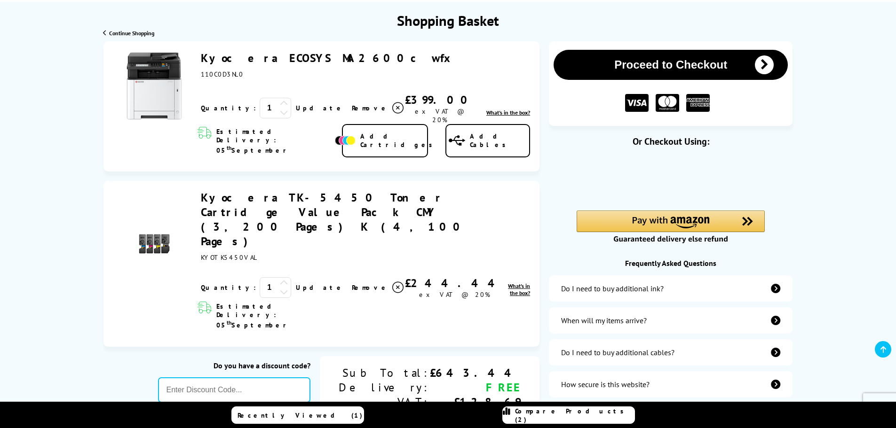
scroll to position [94, 0]
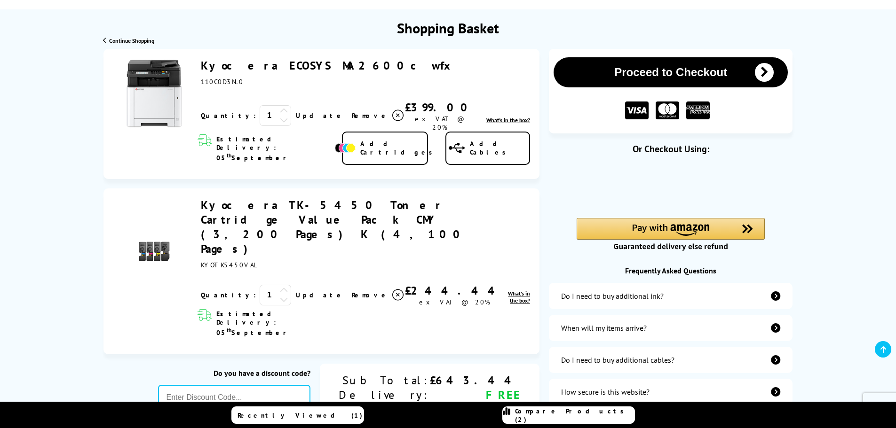
click at [390, 145] on link "Add Cartridges" at bounding box center [385, 149] width 86 height 34
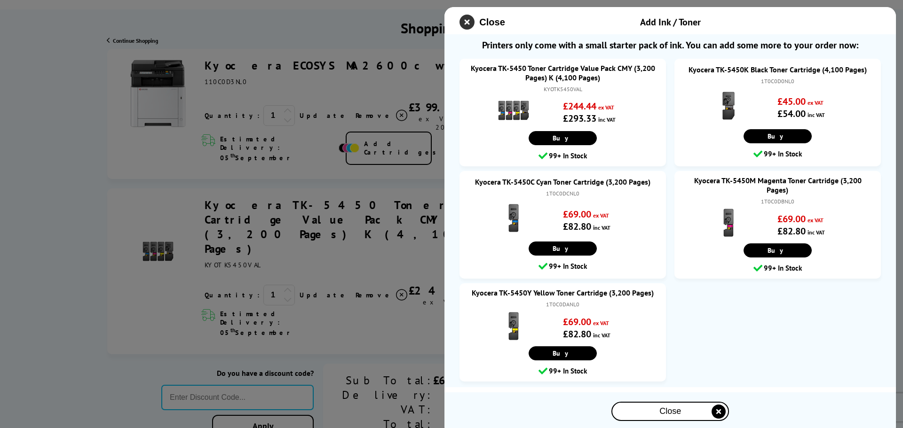
click at [471, 24] on icon "close modal" at bounding box center [466, 22] width 15 height 15
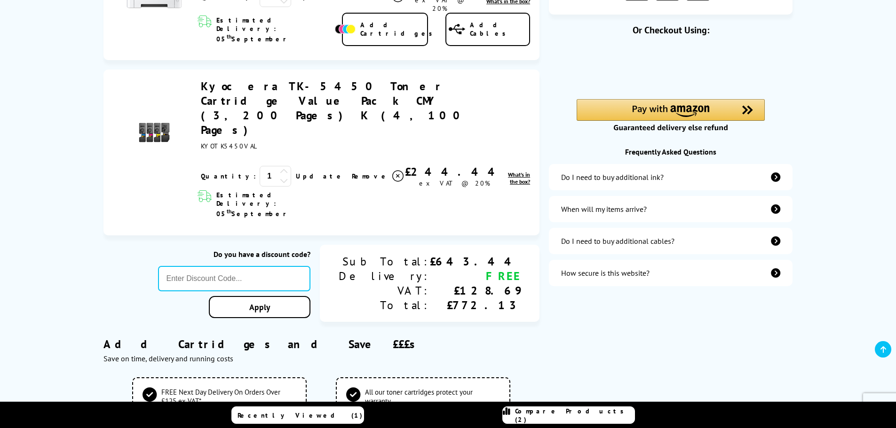
scroll to position [235, 0]
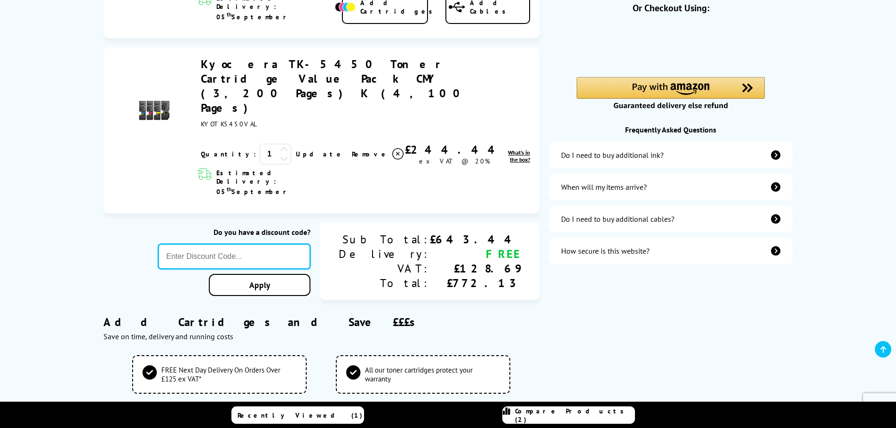
click at [296, 244] on input "text" at bounding box center [234, 256] width 153 height 25
paste input "SEPTEMBER10"
type input "SEPTEMBER10"
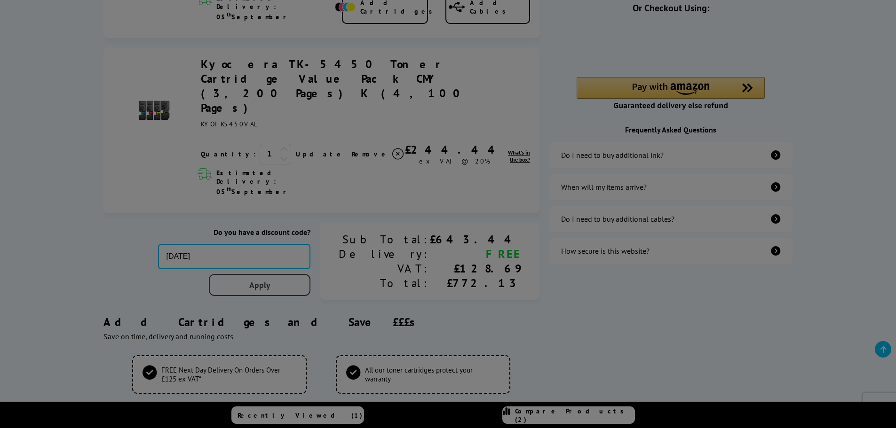
click at [294, 225] on div "Proceed to Checkout Shopping Basket 1 Update 1" at bounding box center [448, 299] width 896 height 783
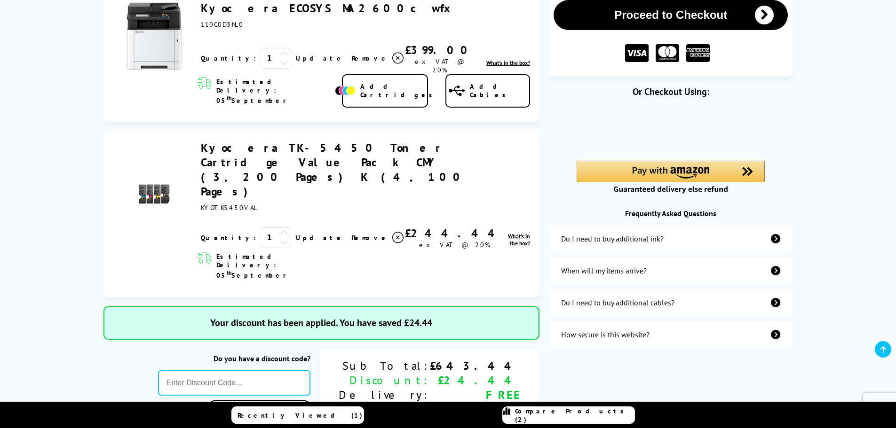
scroll to position [141, 0]
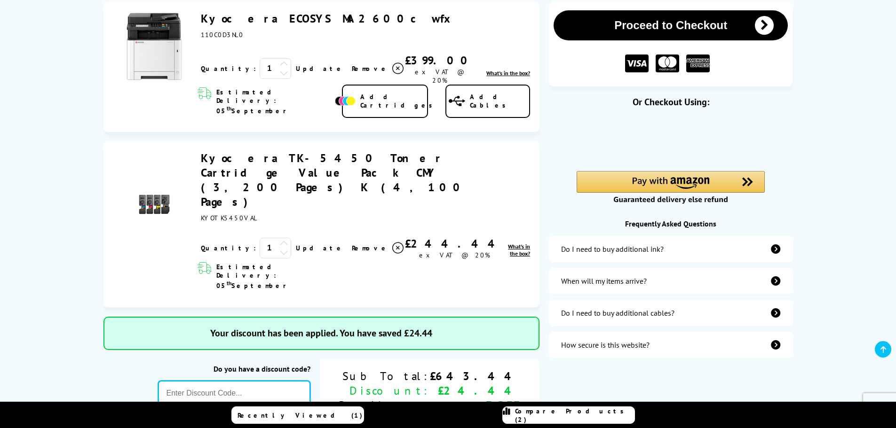
click at [294, 381] on input "text" at bounding box center [234, 393] width 153 height 25
paste input "PRINTERFIVE"
type input "PRINTERFIVE"
click at [316, 361] on div "Proceed to Checkout Shopping Basket ex VAT @ 20% 1 Update ex VAT @ 20%" at bounding box center [448, 422] width 896 height 840
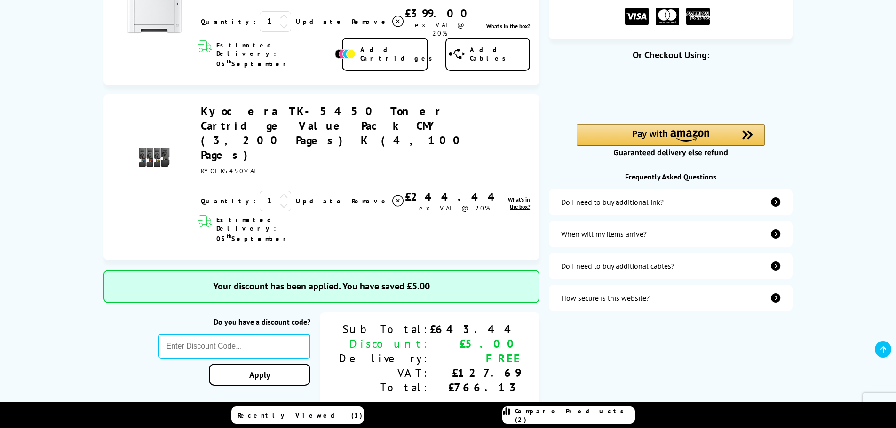
scroll to position [235, 0]
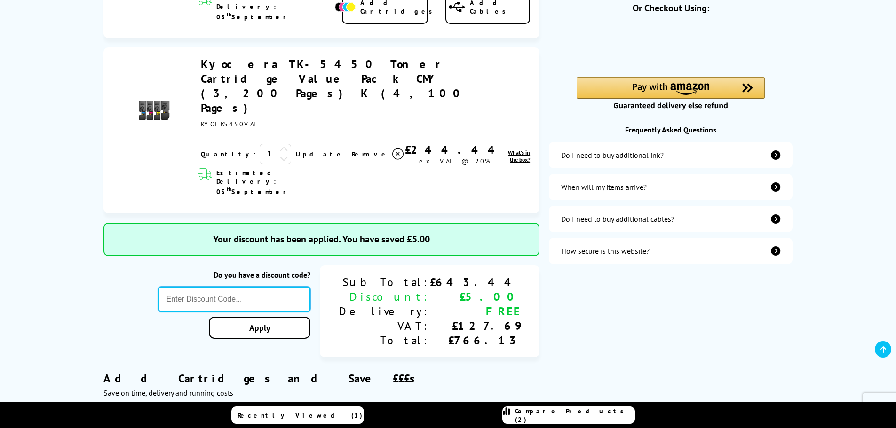
click at [298, 287] on input "text" at bounding box center [234, 299] width 153 height 25
click at [646, 316] on div "Proceed to Checkout Or Checkout Using:" at bounding box center [671, 328] width 244 height 840
click at [311, 287] on input "text" at bounding box center [234, 299] width 153 height 25
paste input "SEPTEMBER10"
type input "SEPTEMBER10"
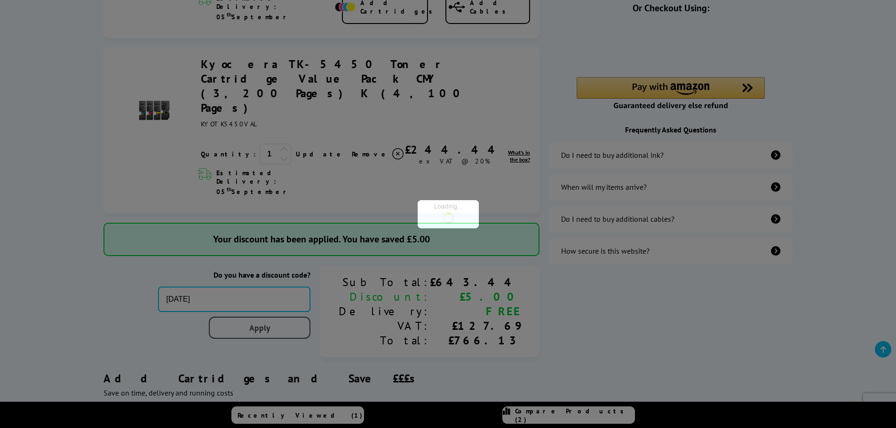
click at [330, 269] on div "Proceed to Checkout Shopping Basket ex VAT @ 20% 1 Update ex VAT @ 20%" at bounding box center [448, 328] width 896 height 840
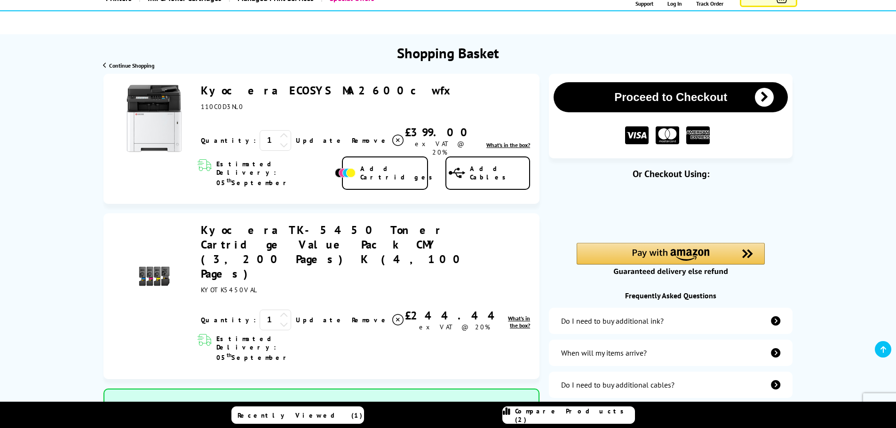
scroll to position [94, 0]
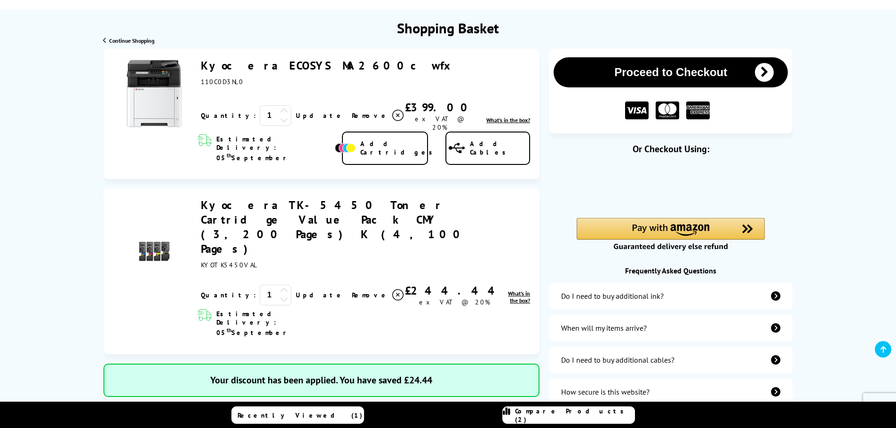
click at [611, 73] on button "Proceed to Checkout" at bounding box center [670, 72] width 234 height 30
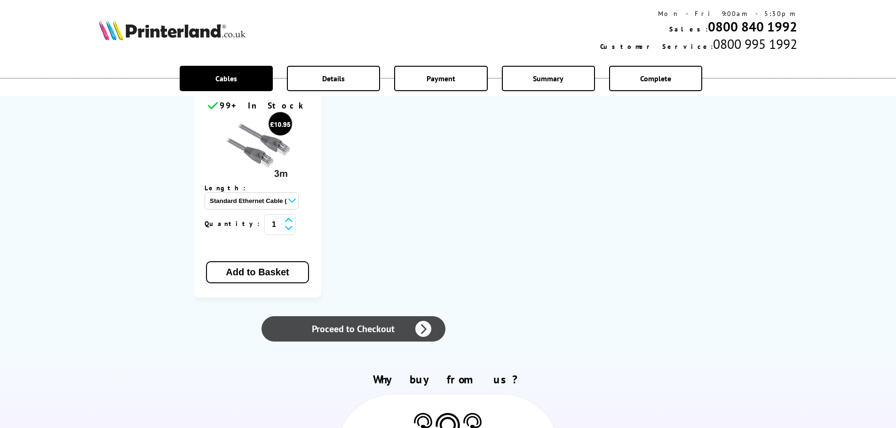
scroll to position [564, 0]
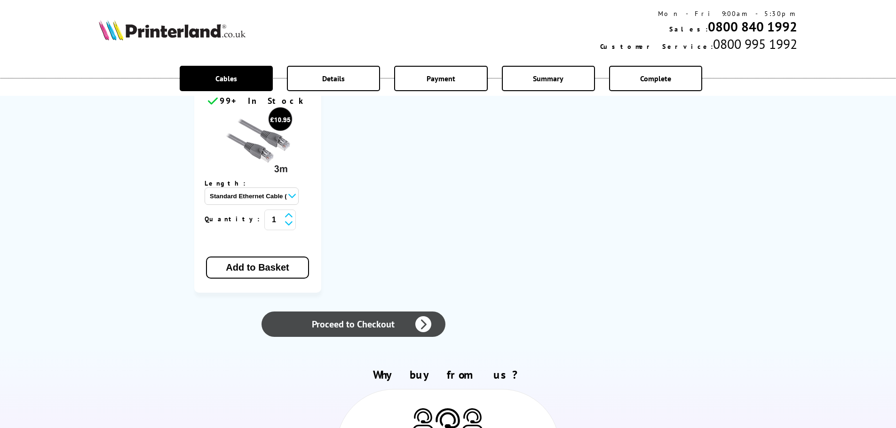
click at [370, 312] on link "Proceed to Checkout" at bounding box center [352, 324] width 183 height 25
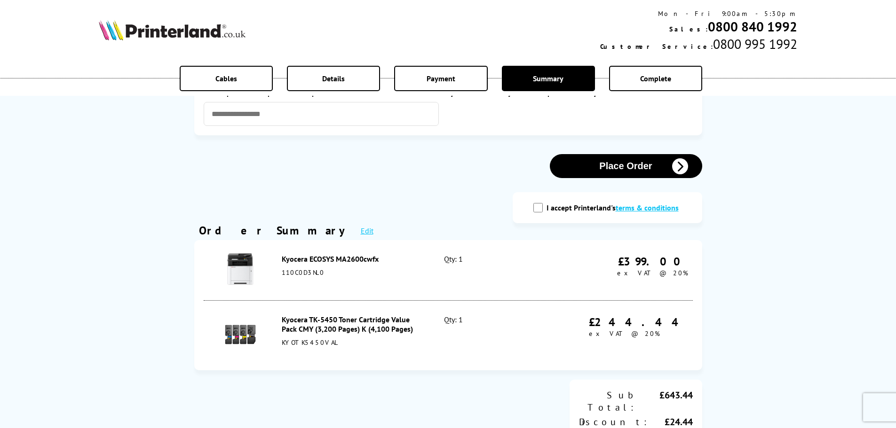
scroll to position [47, 0]
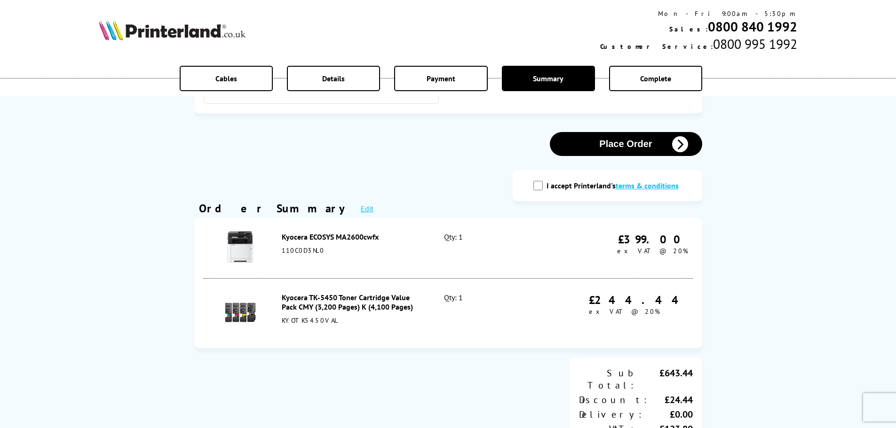
click at [537, 187] on input "I accept Printerland's terms & conditions" at bounding box center [537, 185] width 9 height 9
checkbox input "true"
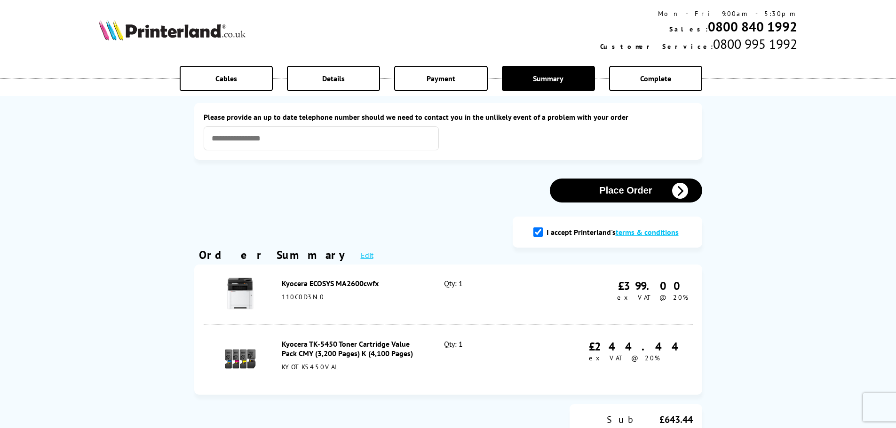
scroll to position [0, 0]
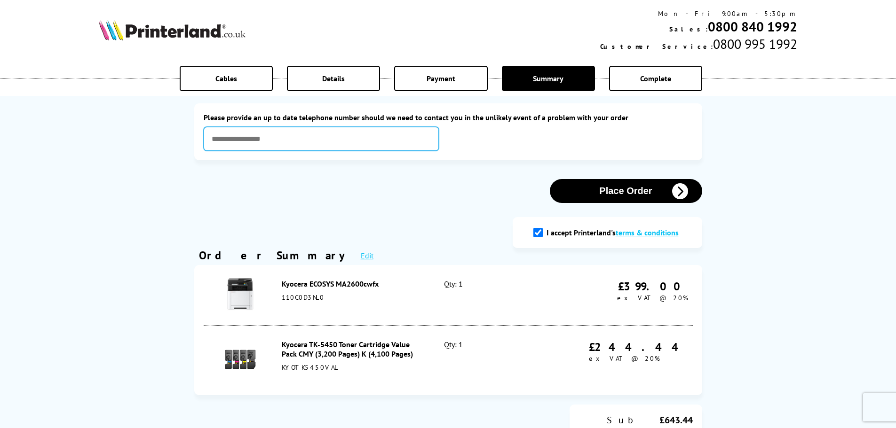
click at [268, 135] on input "text" at bounding box center [321, 139] width 235 height 24
type input "**********"
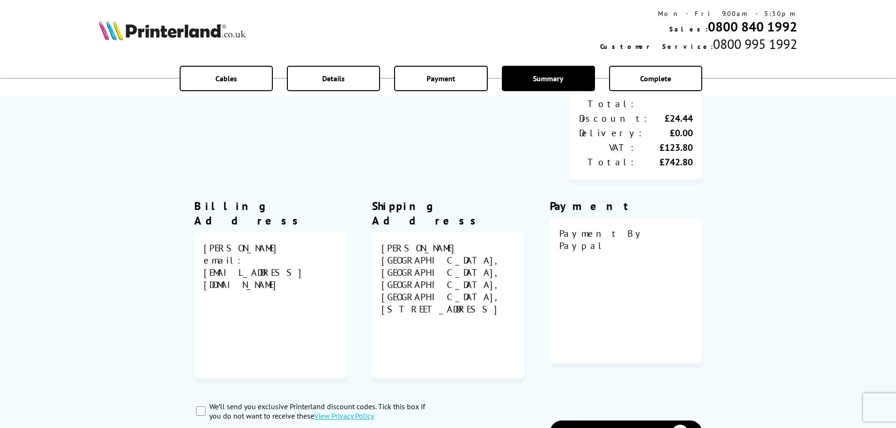
scroll to position [329, 0]
click at [200, 406] on input "We’ll send you exclusive Printerland discount codes. Tick this box if you do no…" at bounding box center [200, 410] width 9 height 9
checkbox input "true"
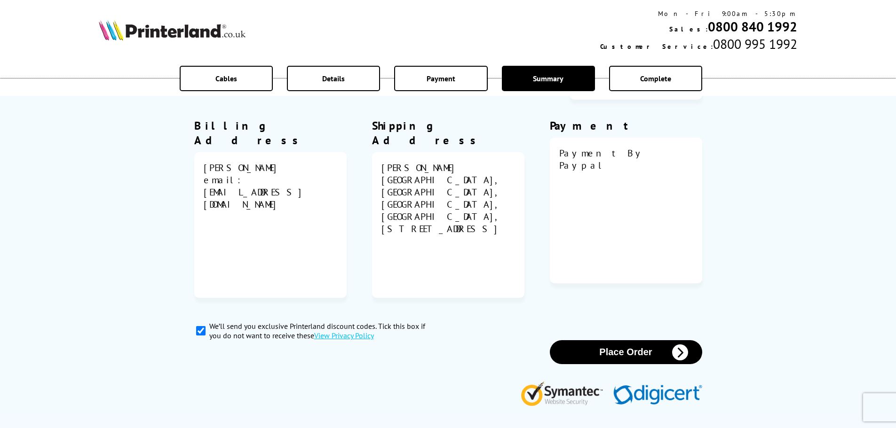
scroll to position [423, 0]
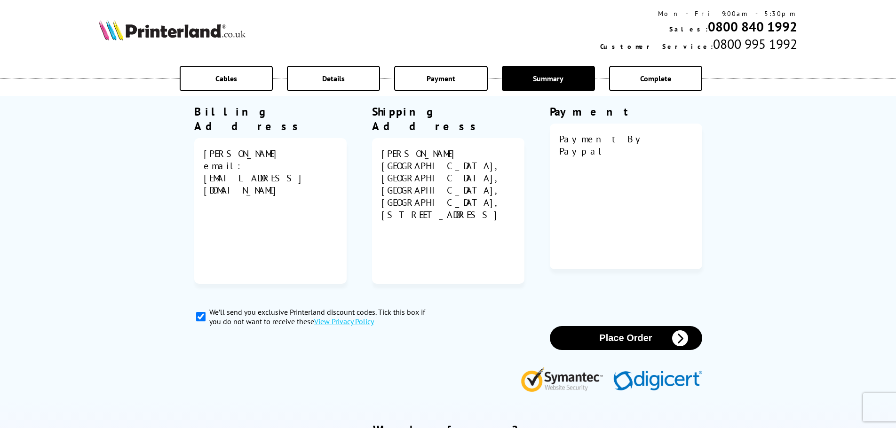
click at [633, 326] on button "Place Order" at bounding box center [626, 338] width 152 height 24
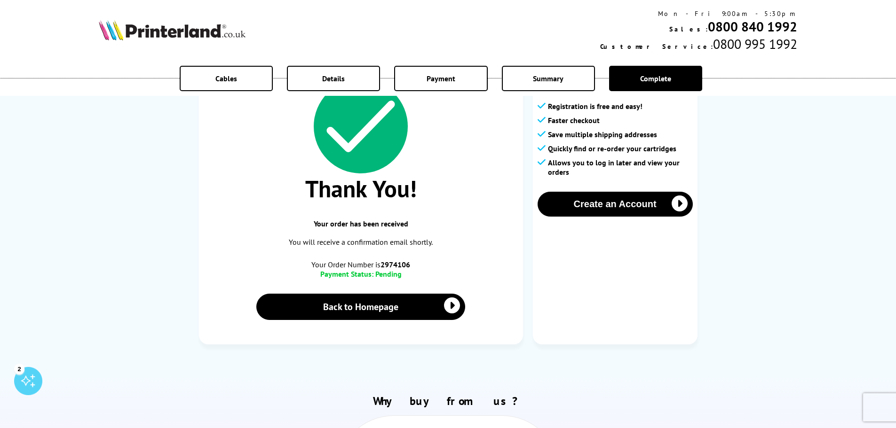
scroll to position [141, 0]
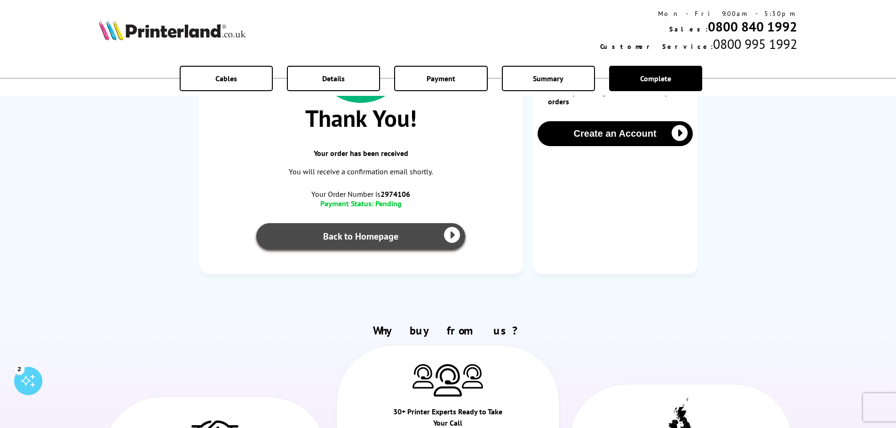
click at [402, 232] on link "Back to Homepage" at bounding box center [360, 236] width 209 height 26
